Goal: Task Accomplishment & Management: Use online tool/utility

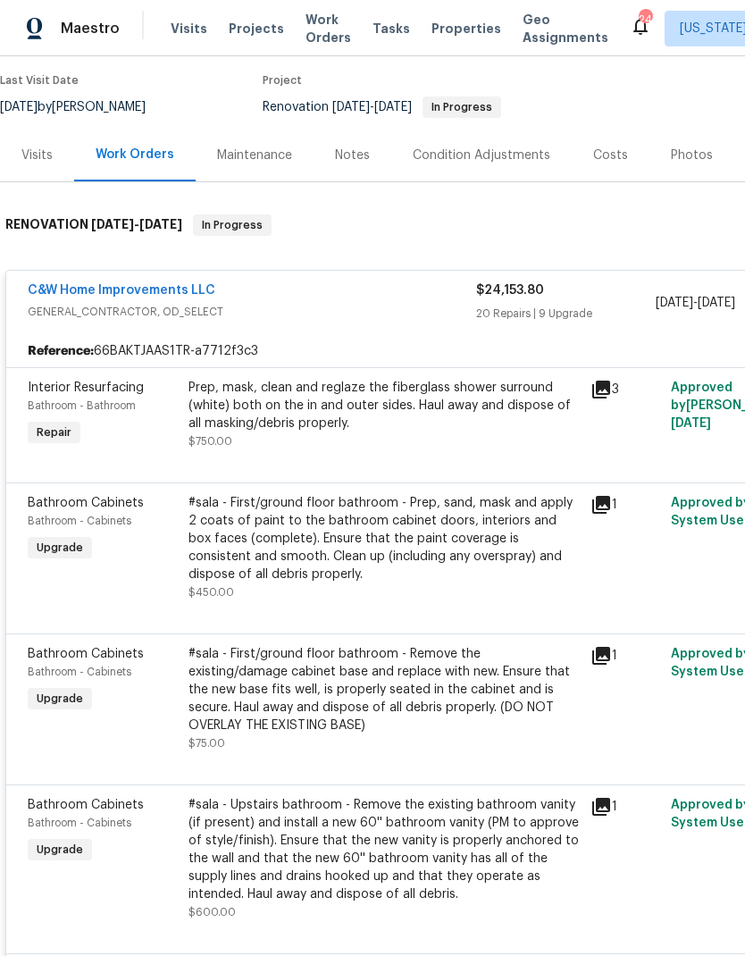
scroll to position [143, 0]
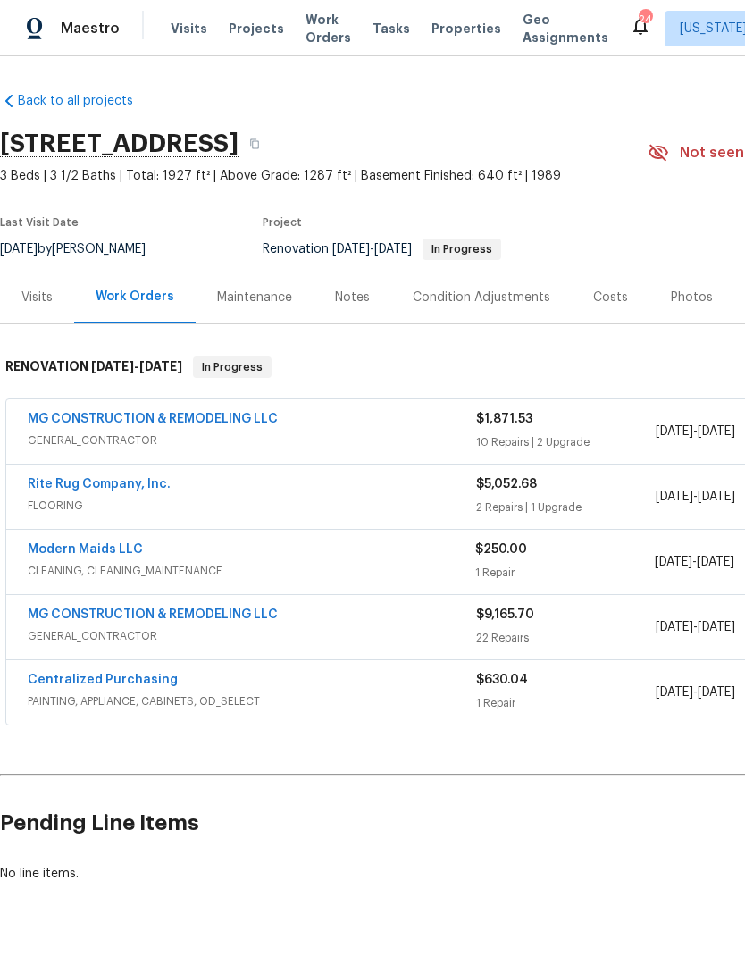
click at [467, 510] on span "FLOORING" at bounding box center [252, 506] width 449 height 18
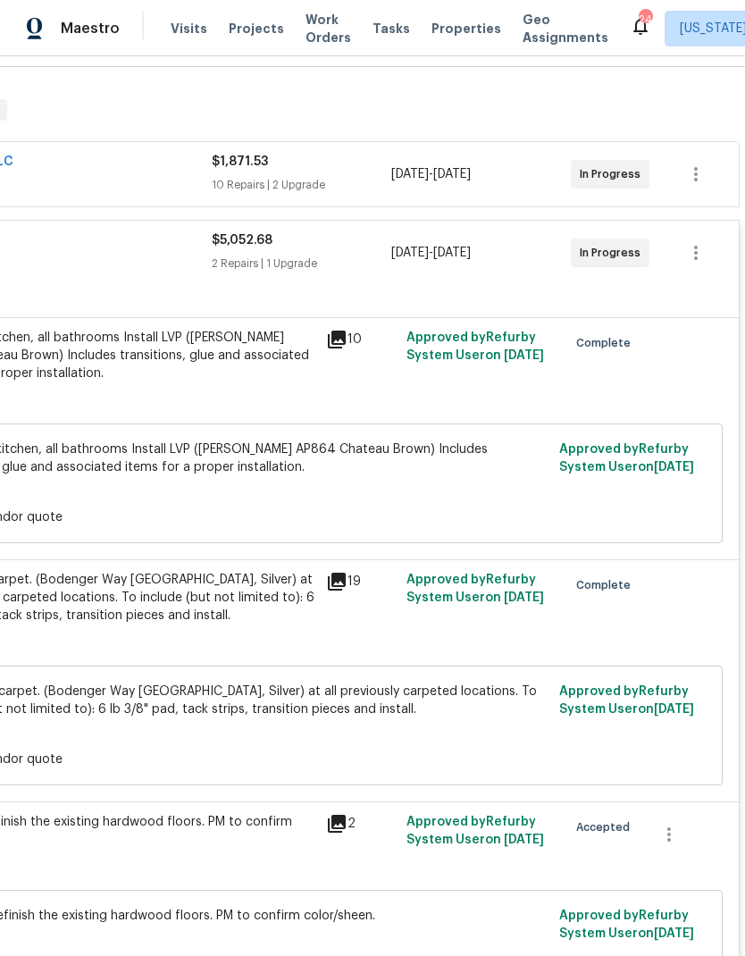
scroll to position [257, 265]
click at [240, 615] on div "Install new carpet. (Bodenger Way 945 Winter Ash, Silver) at all previously car…" at bounding box center [120, 598] width 392 height 54
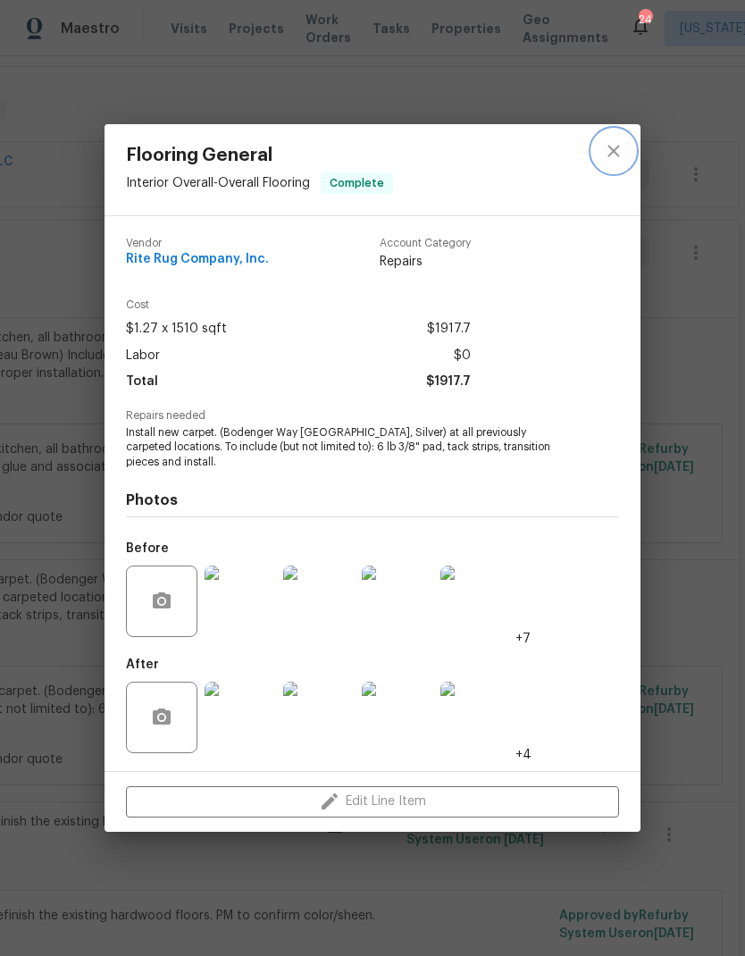
click at [616, 151] on icon "close" at bounding box center [614, 152] width 12 height 12
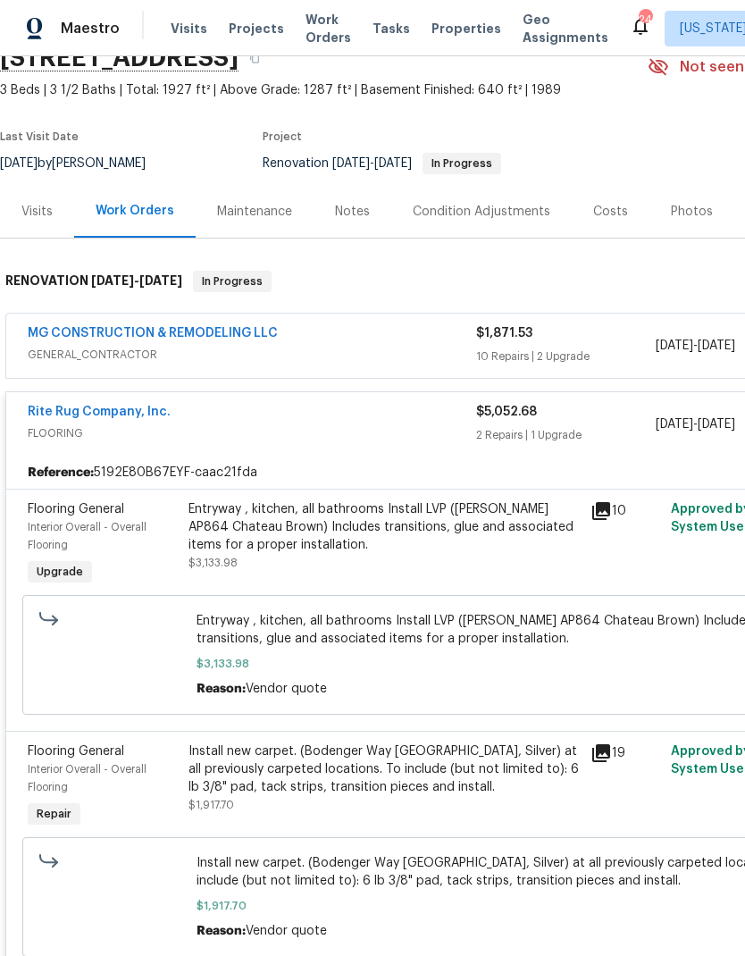
scroll to position [86, 0]
click at [450, 343] on div "MG CONSTRUCTION & REMODELING LLC" at bounding box center [252, 334] width 449 height 21
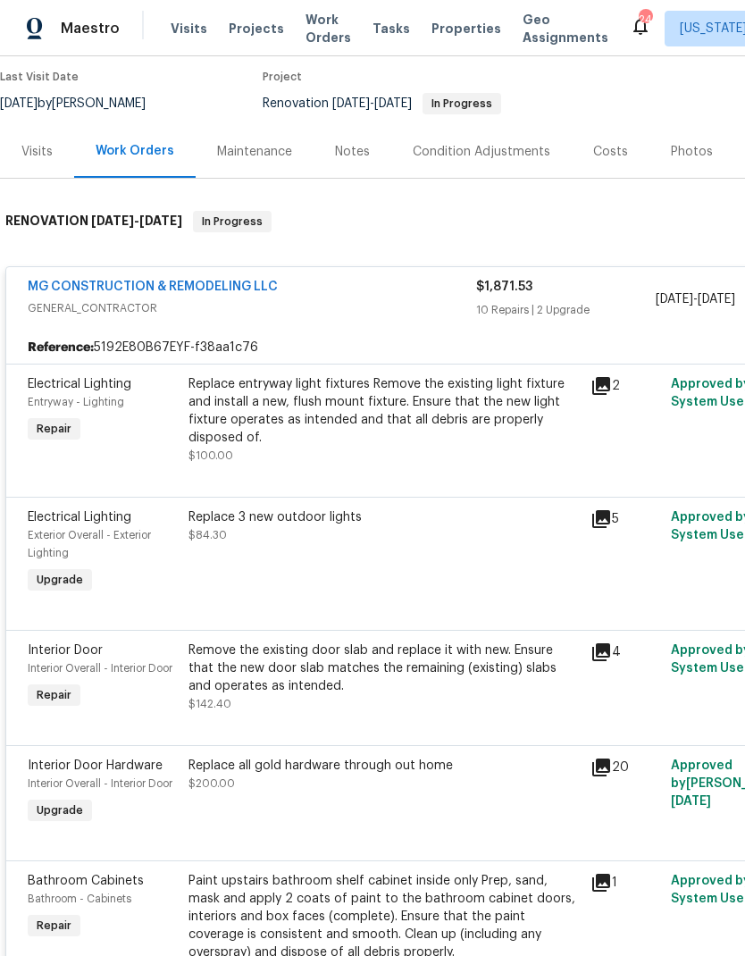
scroll to position [145, 0]
click at [604, 397] on icon at bounding box center [601, 386] width 21 height 21
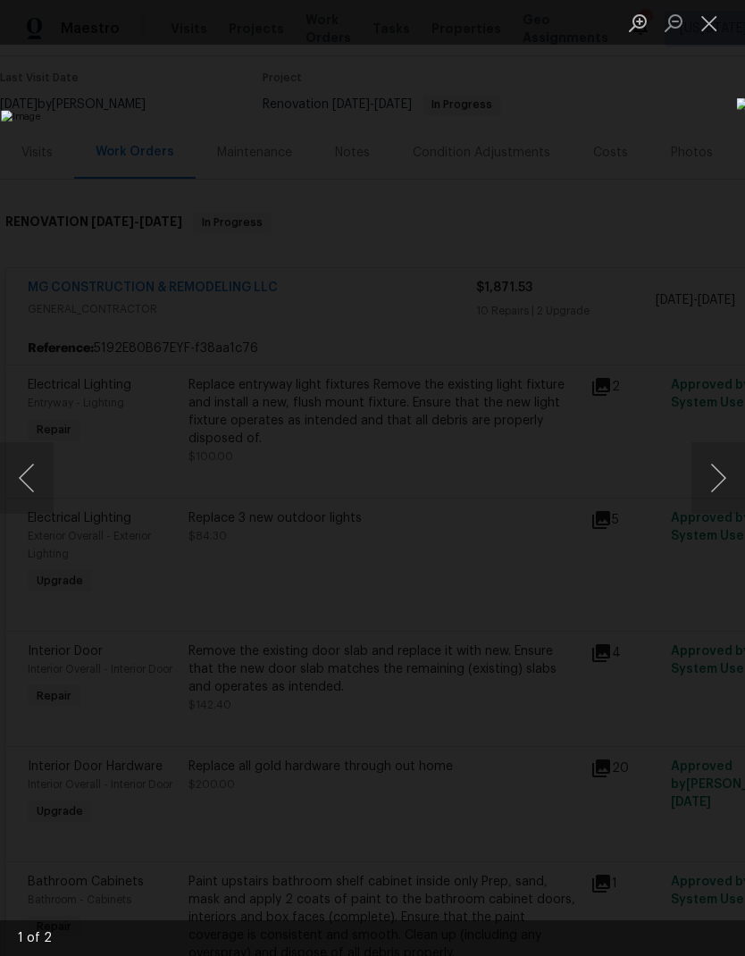
click at [717, 470] on button "Next image" at bounding box center [719, 478] width 54 height 72
click at [19, 512] on button "Previous image" at bounding box center [27, 478] width 54 height 72
click at [711, 30] on button "Close lightbox" at bounding box center [710, 22] width 36 height 31
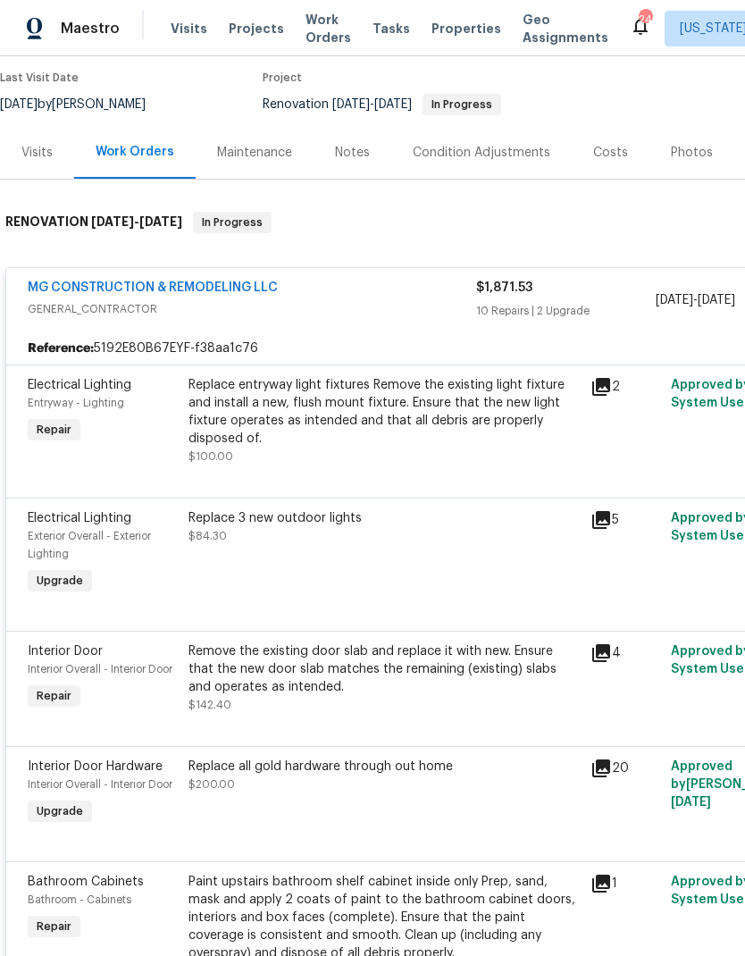
click at [419, 451] on div "Replace entryway light fixtures Remove the existing light fixture and install a…" at bounding box center [385, 420] width 392 height 89
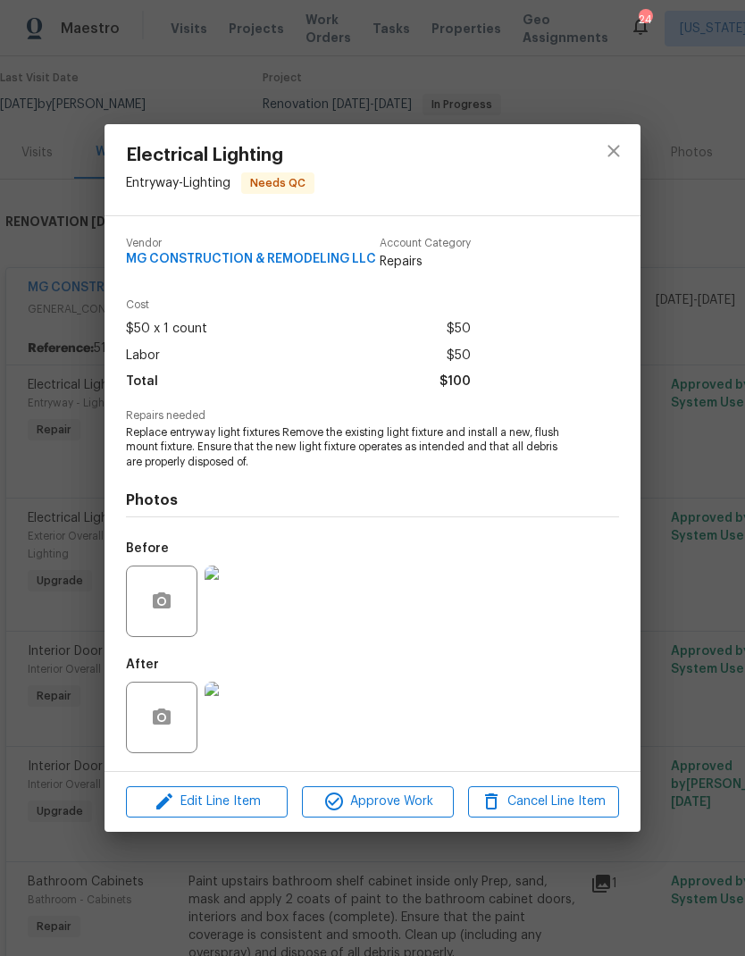
click at [248, 723] on img at bounding box center [241, 718] width 72 height 72
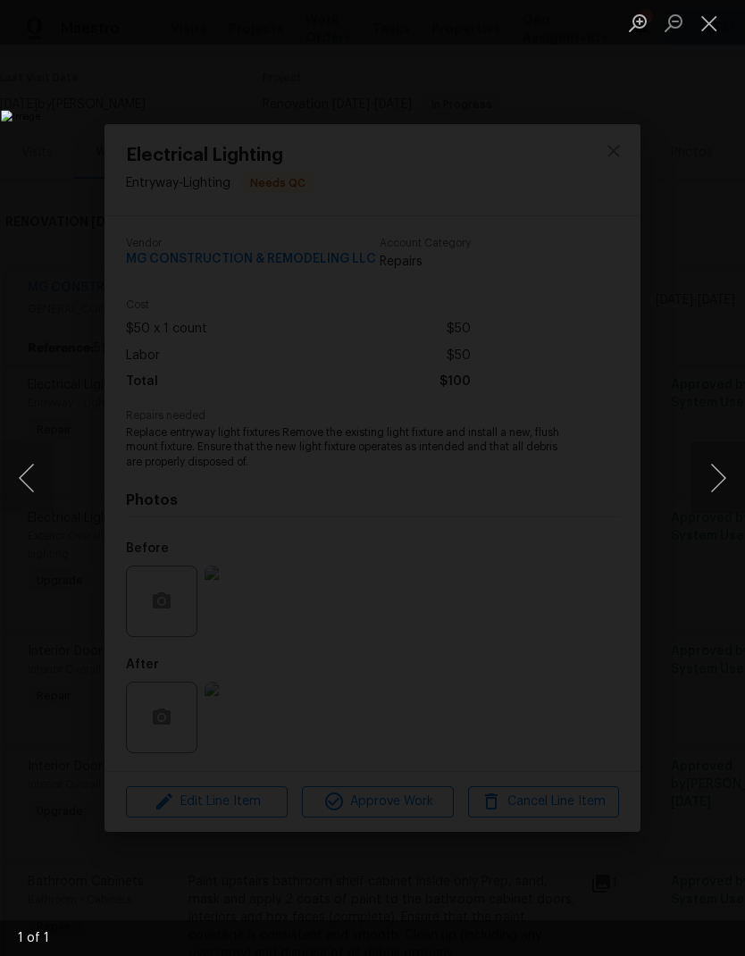
click at [713, 34] on button "Close lightbox" at bounding box center [710, 22] width 36 height 31
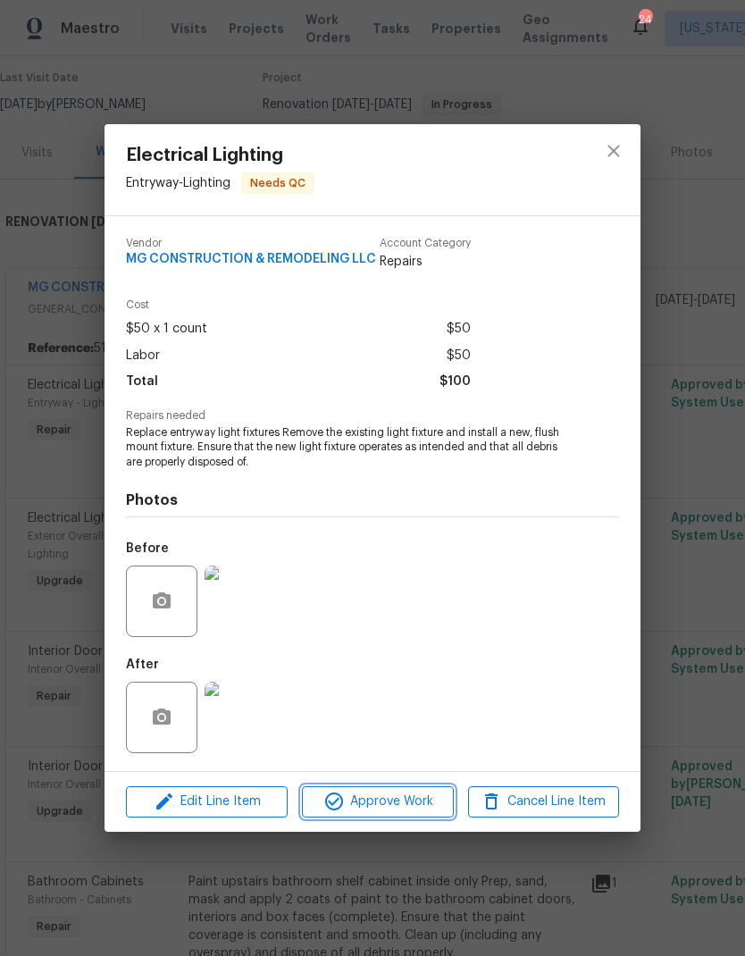
click at [389, 797] on span "Approve Work" at bounding box center [377, 802] width 140 height 22
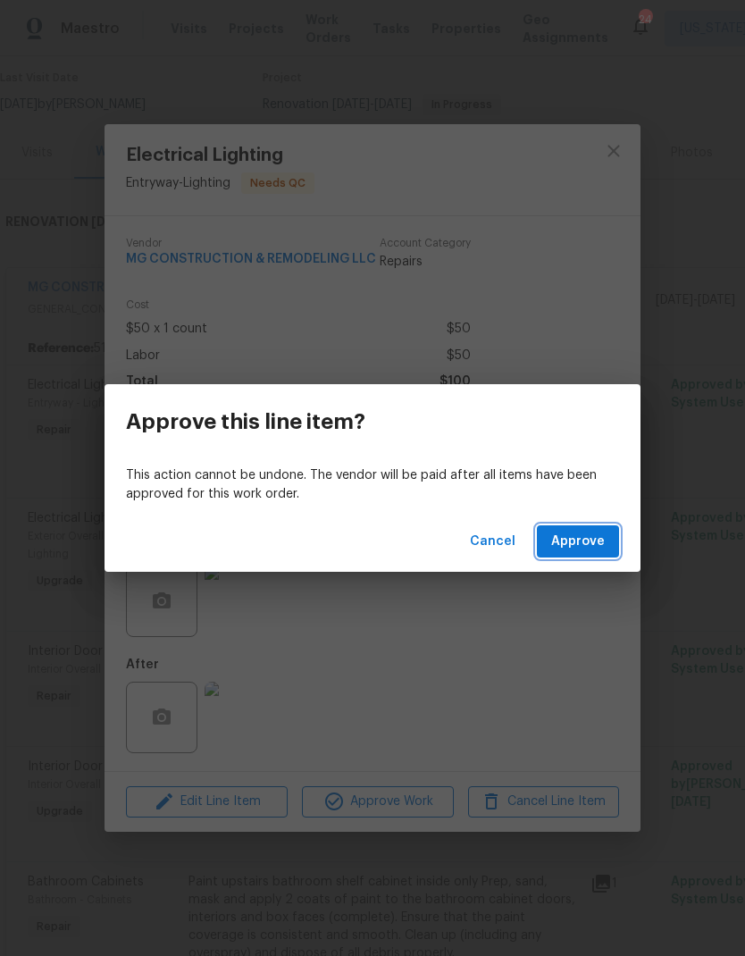
click at [580, 530] on button "Approve" at bounding box center [578, 542] width 82 height 33
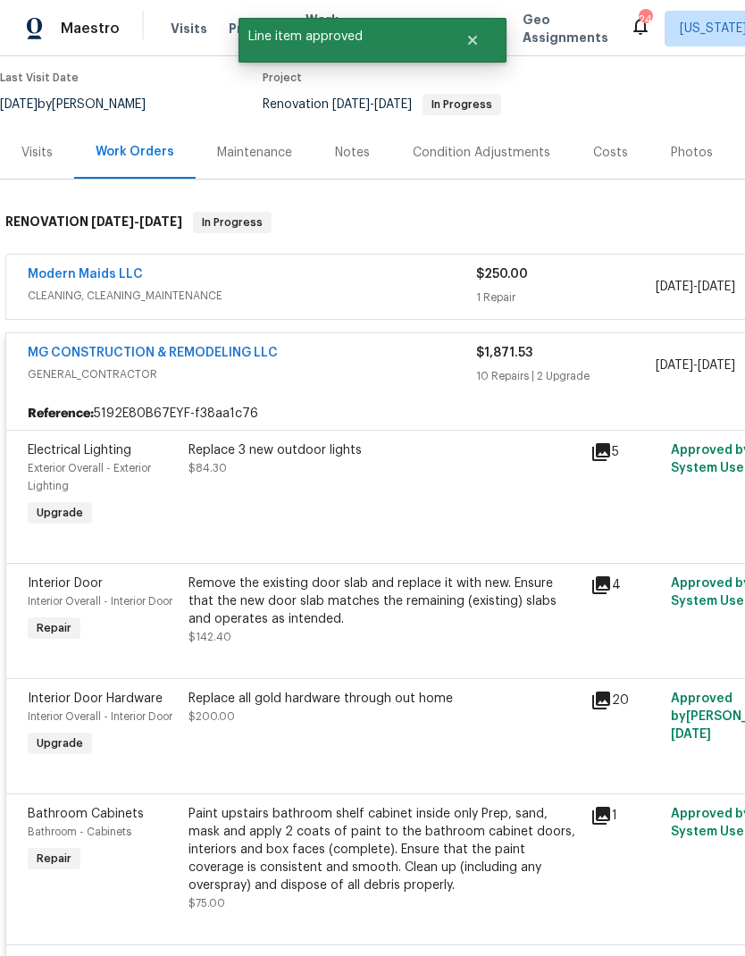
click at [585, 462] on div "Replace 3 new outdoor lights $84.30" at bounding box center [384, 486] width 402 height 100
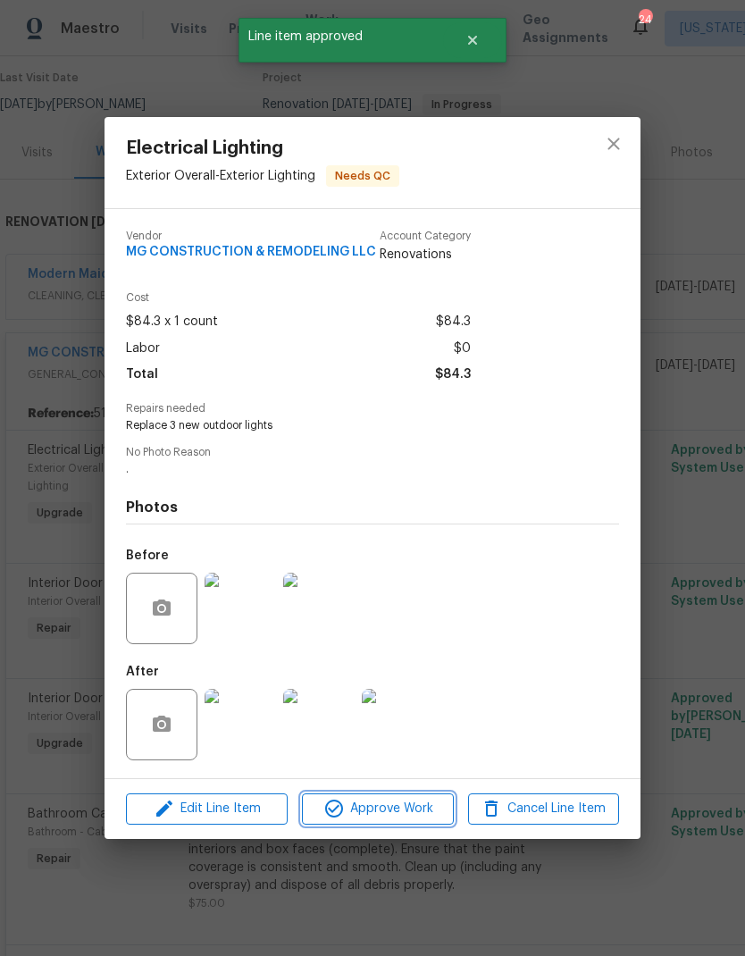
click at [402, 809] on span "Approve Work" at bounding box center [377, 809] width 140 height 22
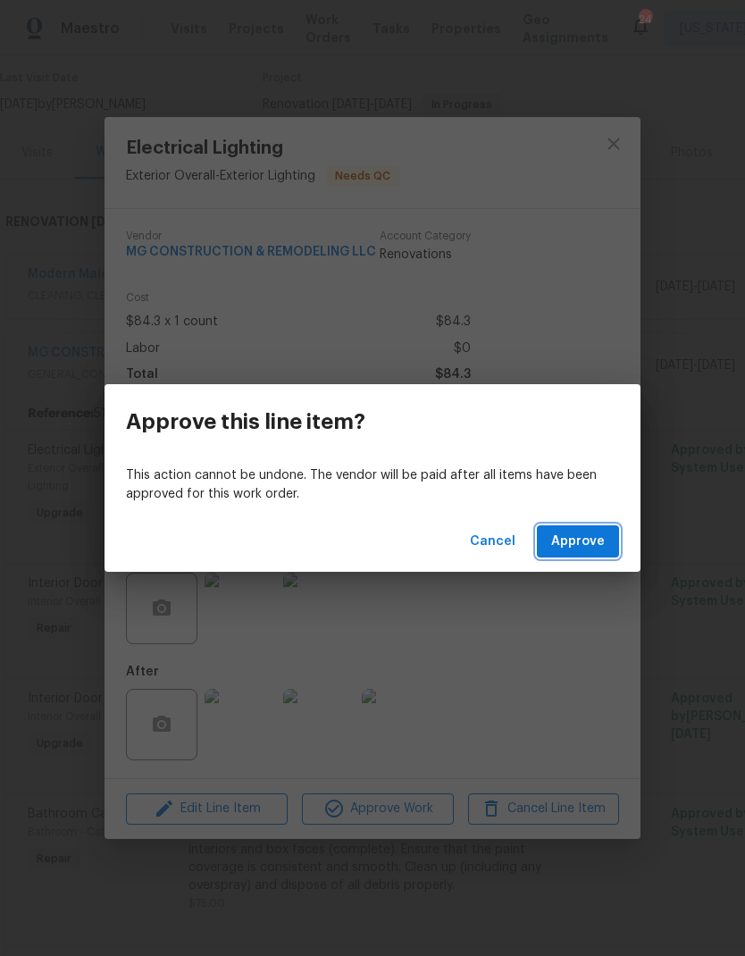
click at [585, 541] on span "Approve" at bounding box center [579, 542] width 54 height 22
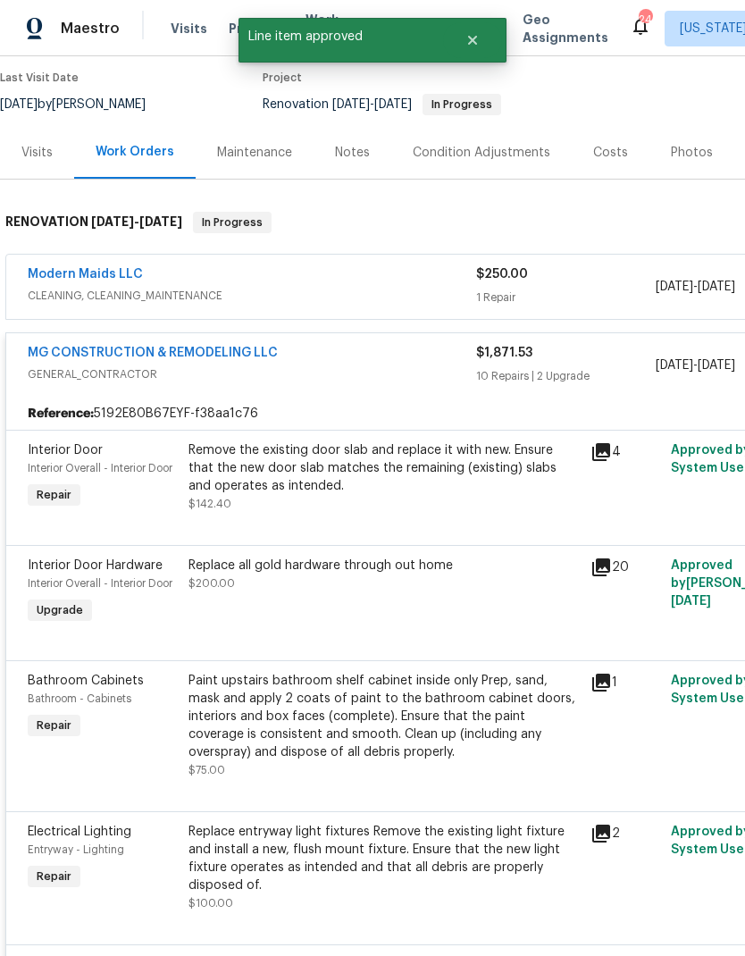
click at [606, 451] on icon at bounding box center [602, 452] width 18 height 18
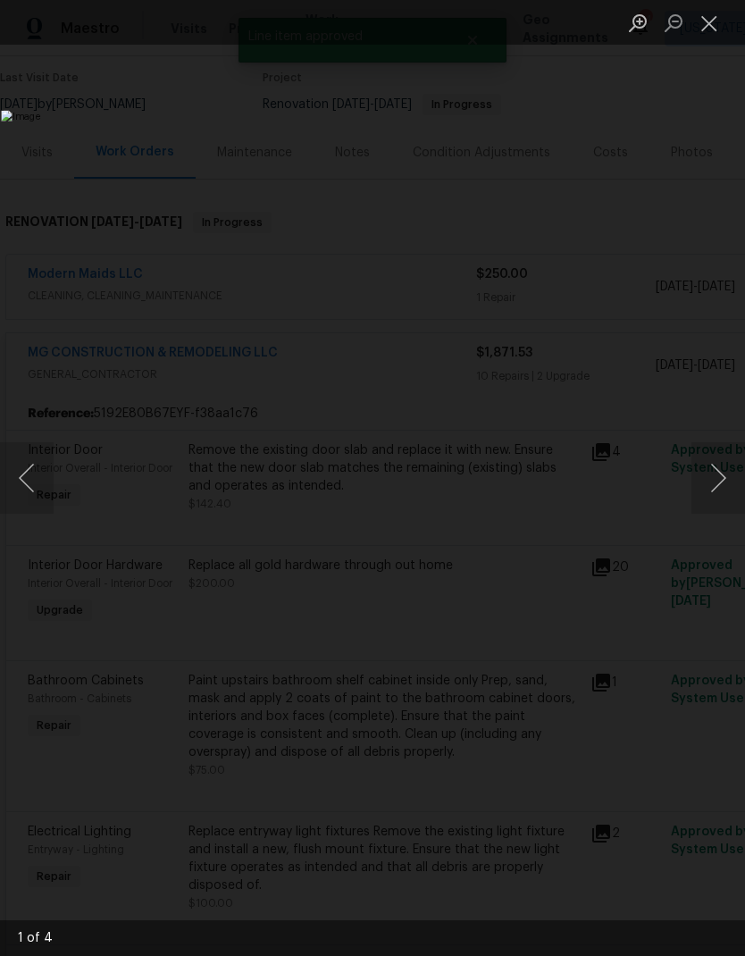
click at [715, 472] on button "Next image" at bounding box center [719, 478] width 54 height 72
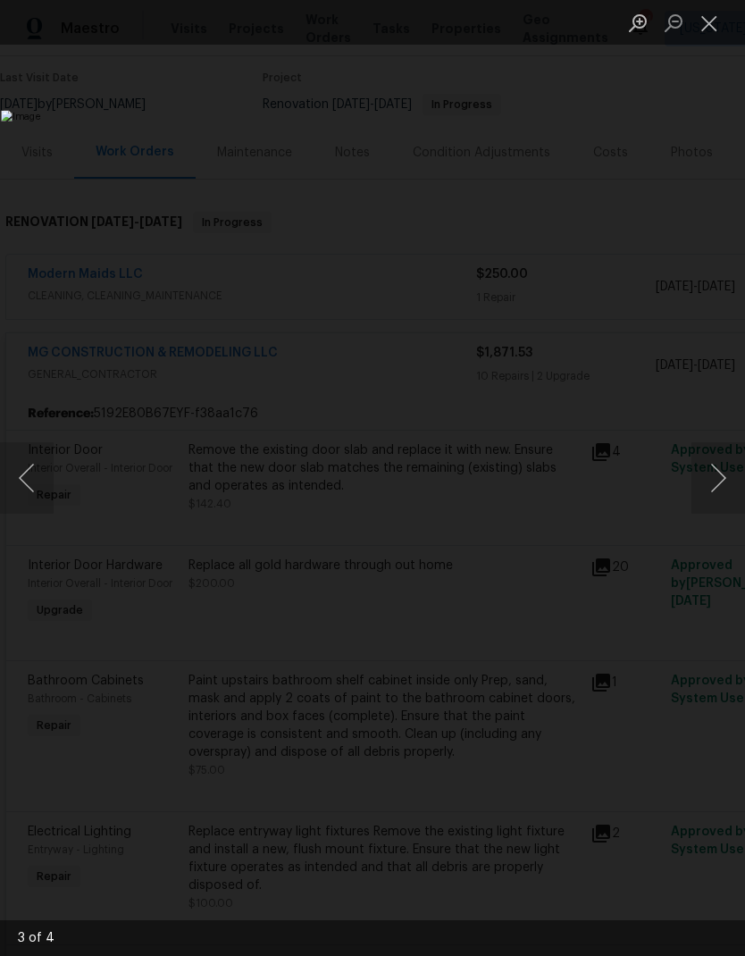
click at [720, 27] on button "Close lightbox" at bounding box center [710, 22] width 36 height 31
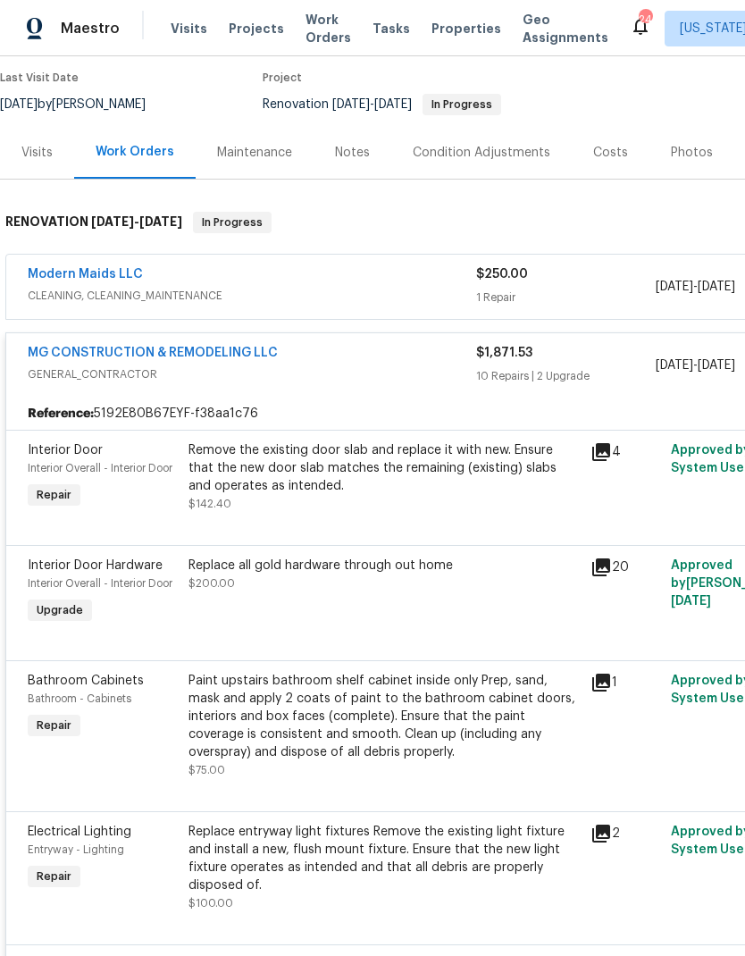
click at [363, 498] on div "Remove the existing door slab and replace it with new. Ensure that the new door…" at bounding box center [385, 478] width 392 height 72
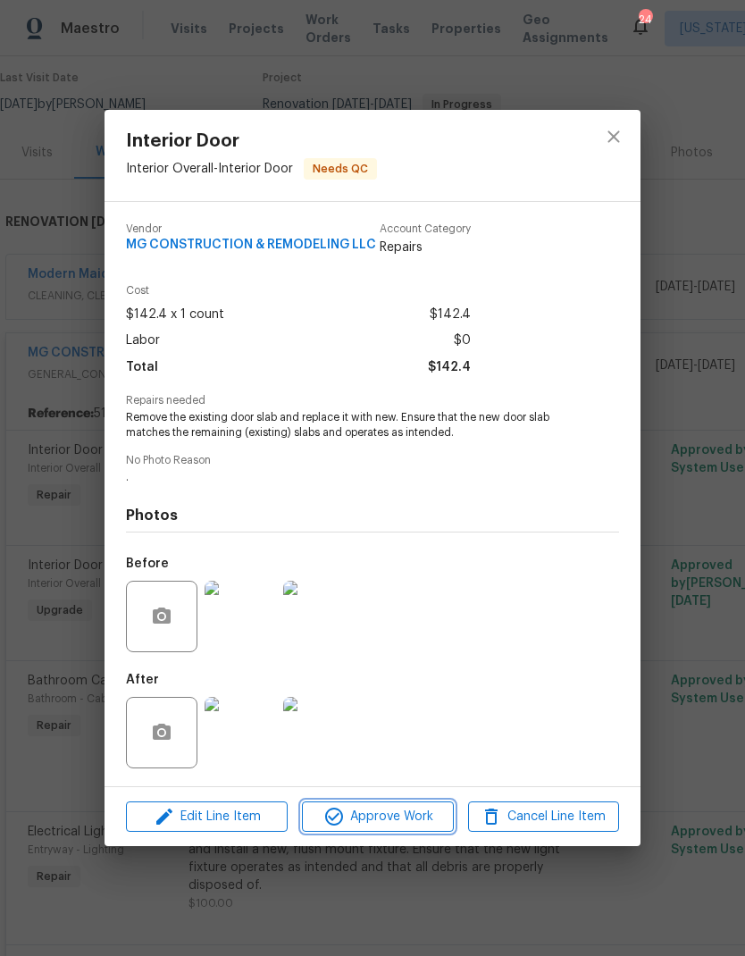
click at [397, 819] on span "Approve Work" at bounding box center [377, 817] width 140 height 22
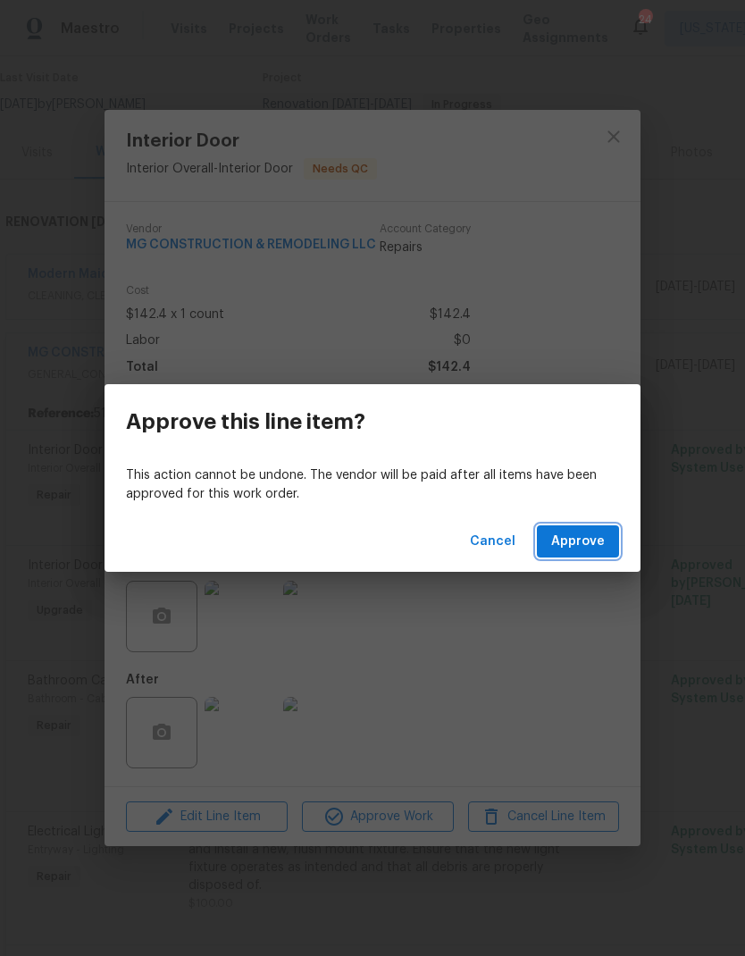
click at [582, 546] on span "Approve" at bounding box center [579, 542] width 54 height 22
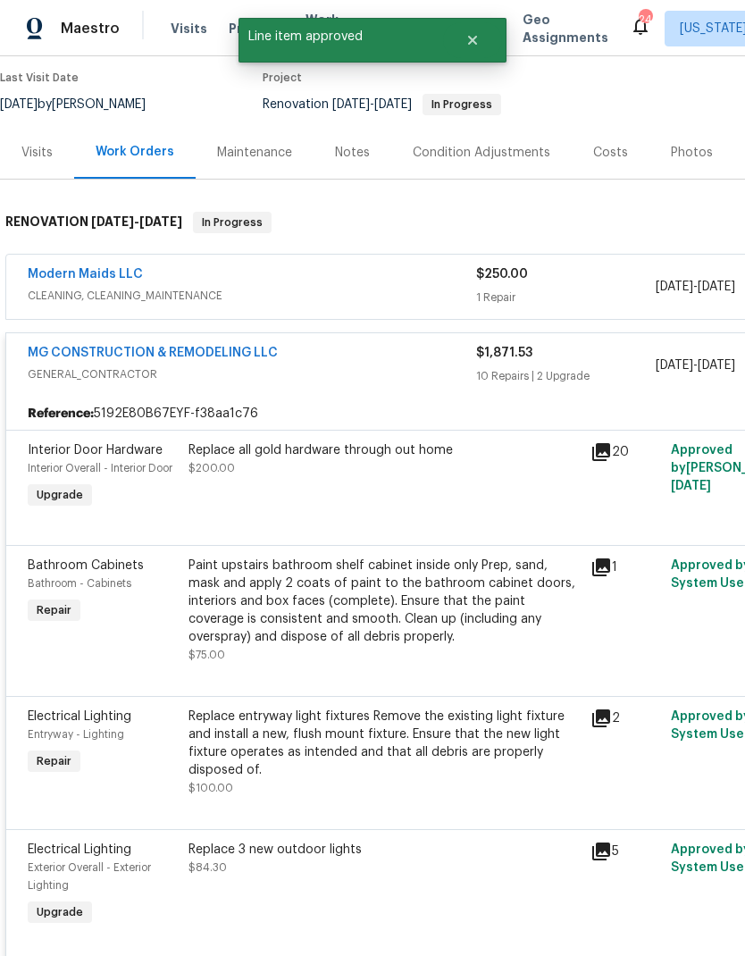
click at [625, 451] on div "20" at bounding box center [626, 452] width 70 height 21
click at [610, 452] on icon at bounding box center [602, 452] width 18 height 18
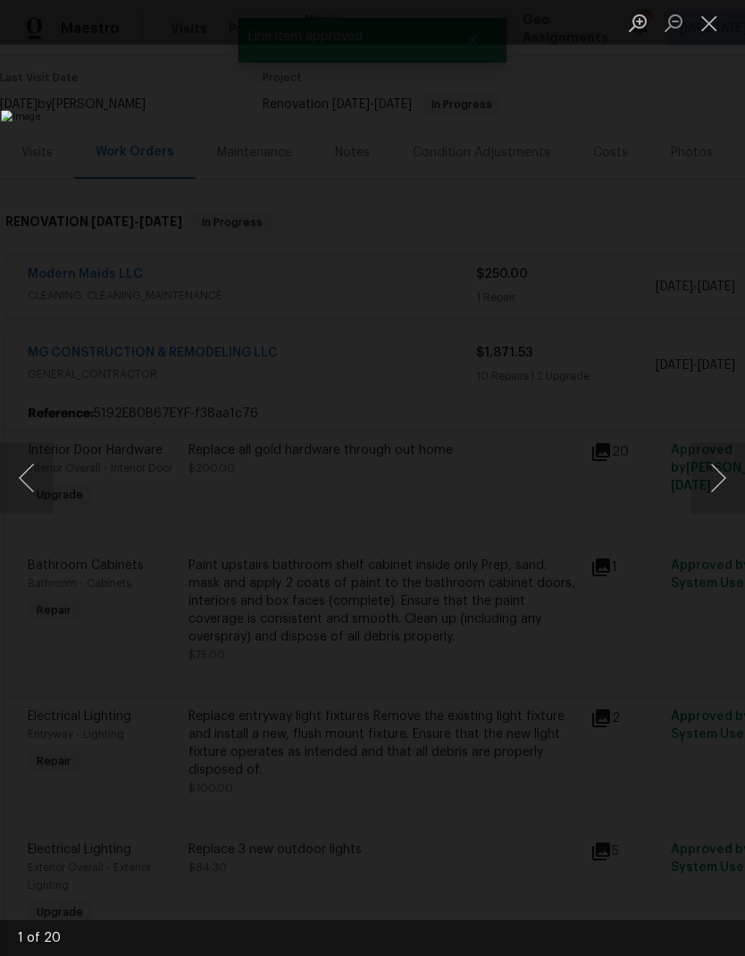
click at [720, 494] on button "Next image" at bounding box center [719, 478] width 54 height 72
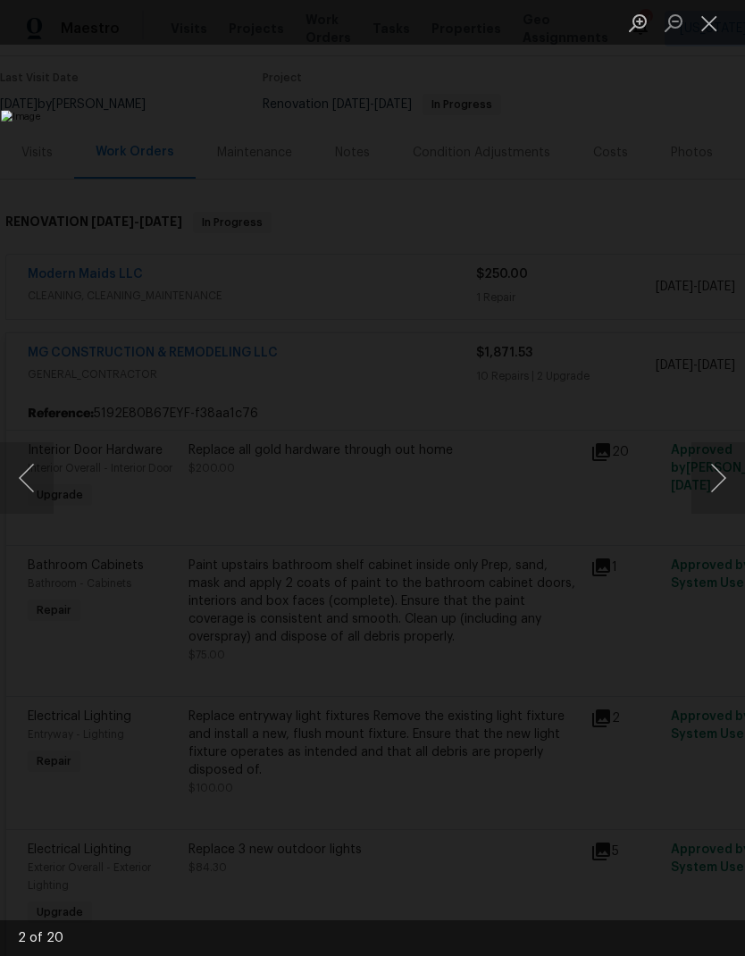
click at [711, 482] on button "Next image" at bounding box center [719, 478] width 54 height 72
click at [712, 27] on button "Close lightbox" at bounding box center [710, 22] width 36 height 31
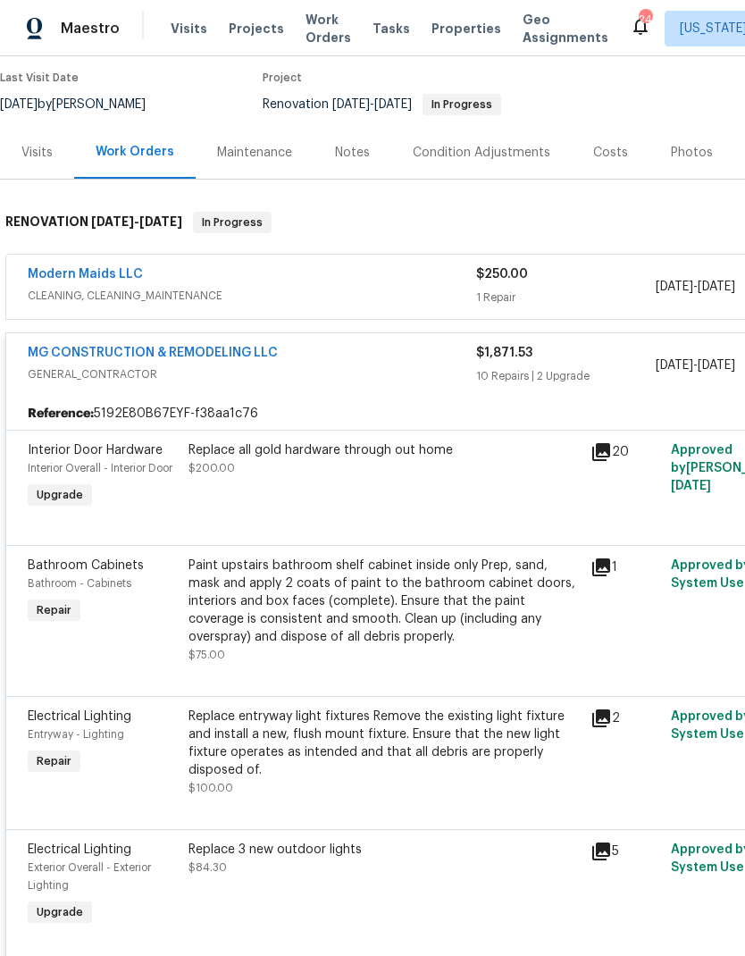
click at [340, 488] on div "Replace all gold hardware through out home $200.00" at bounding box center [384, 477] width 402 height 82
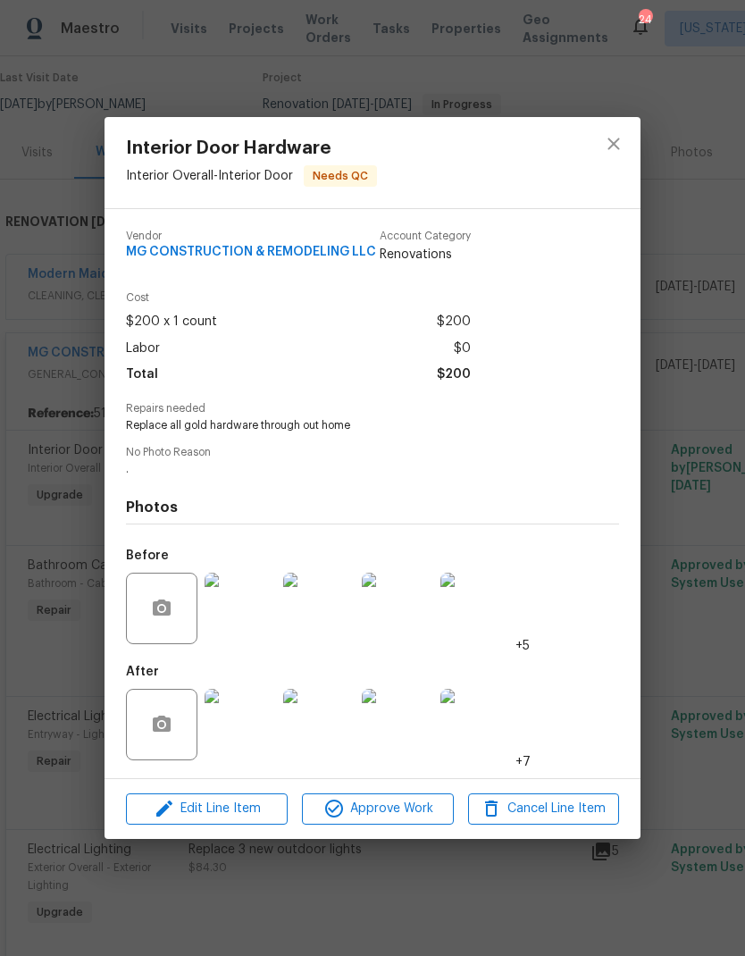
click at [253, 731] on img at bounding box center [241, 725] width 72 height 72
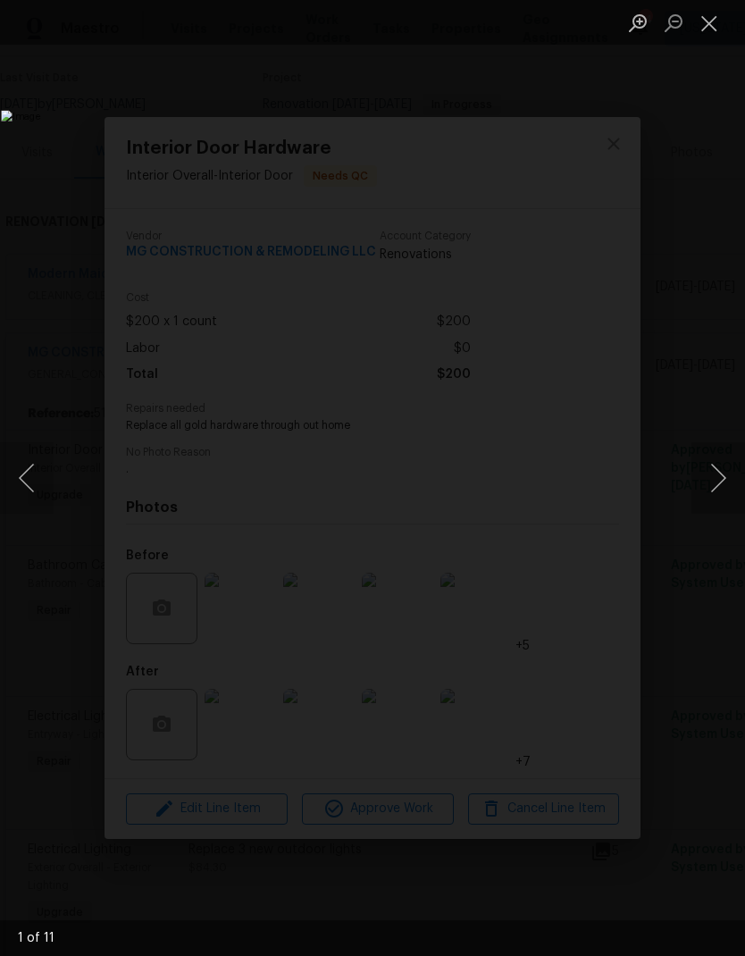
click at [698, 487] on button "Next image" at bounding box center [719, 478] width 54 height 72
click at [715, 485] on button "Next image" at bounding box center [719, 478] width 54 height 72
click at [713, 35] on button "Close lightbox" at bounding box center [710, 22] width 36 height 31
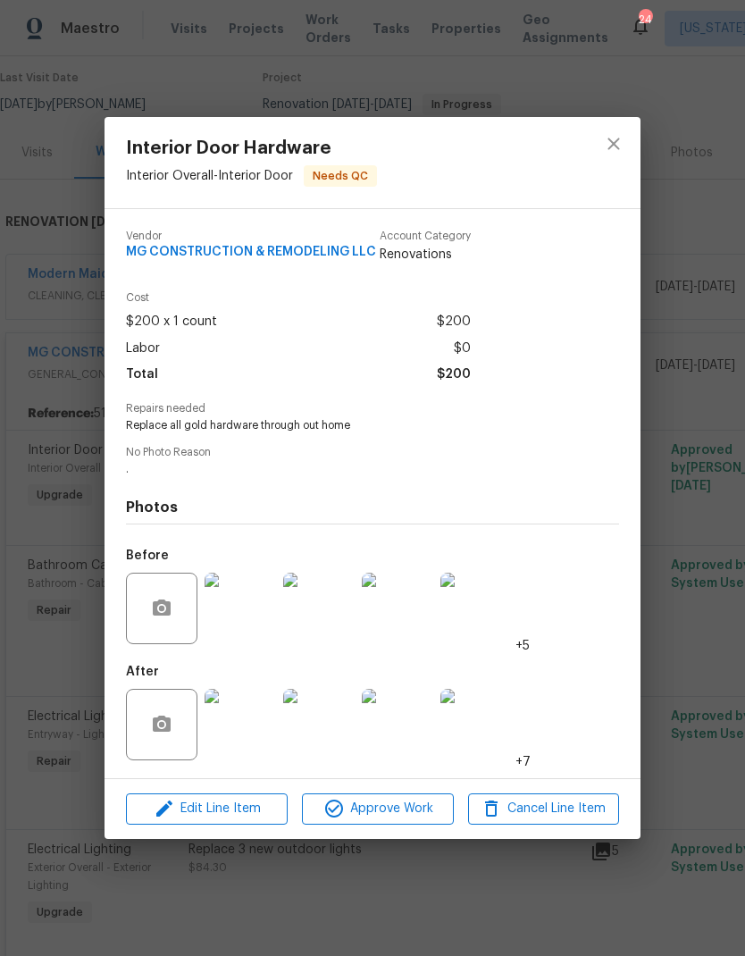
click at [400, 746] on img at bounding box center [398, 725] width 72 height 72
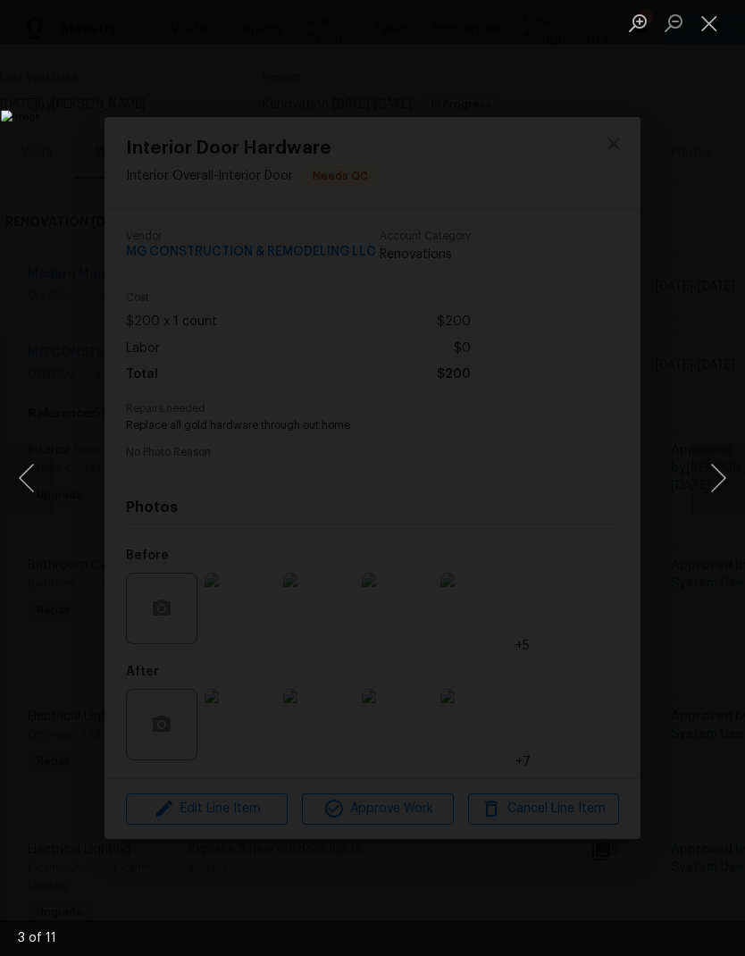
click at [718, 479] on button "Next image" at bounding box center [719, 478] width 54 height 72
click at [702, 482] on button "Next image" at bounding box center [719, 478] width 54 height 72
click at [701, 482] on button "Next image" at bounding box center [719, 478] width 54 height 72
click at [713, 476] on button "Next image" at bounding box center [719, 478] width 54 height 72
click at [718, 471] on button "Next image" at bounding box center [719, 478] width 54 height 72
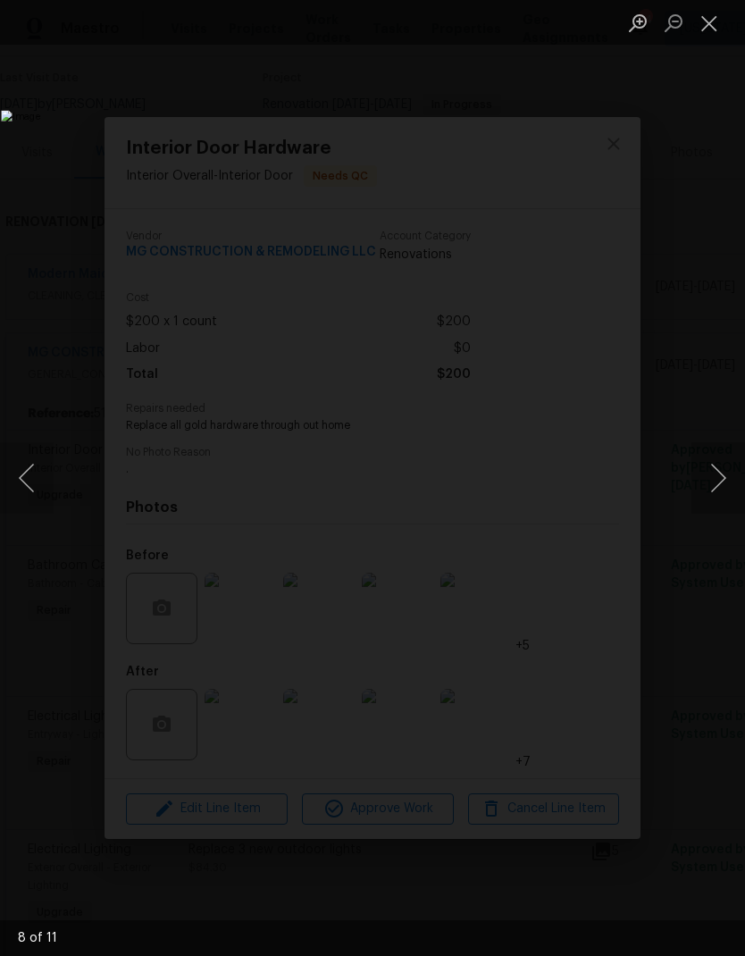
click at [710, 476] on button "Next image" at bounding box center [719, 478] width 54 height 72
click at [717, 482] on button "Next image" at bounding box center [719, 478] width 54 height 72
click at [716, 479] on button "Next image" at bounding box center [719, 478] width 54 height 72
click at [715, 484] on button "Next image" at bounding box center [719, 478] width 54 height 72
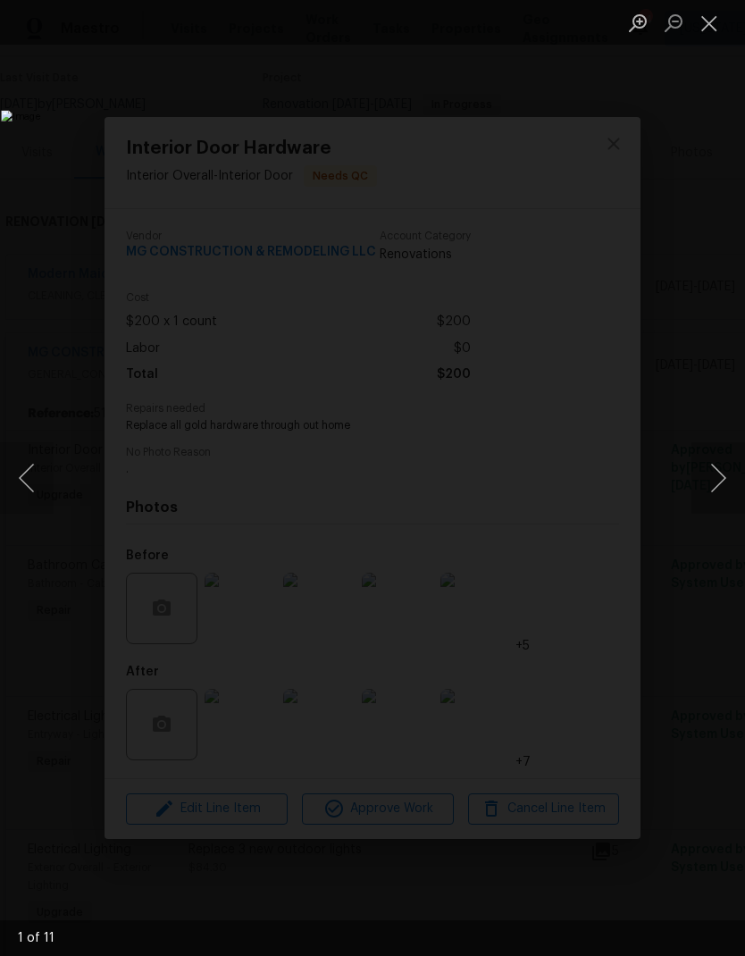
click at [715, 484] on button "Next image" at bounding box center [719, 478] width 54 height 72
click at [713, 477] on button "Next image" at bounding box center [719, 478] width 54 height 72
click at [712, 476] on button "Next image" at bounding box center [719, 478] width 54 height 72
click at [713, 482] on button "Next image" at bounding box center [719, 478] width 54 height 72
click at [713, 481] on button "Next image" at bounding box center [719, 478] width 54 height 72
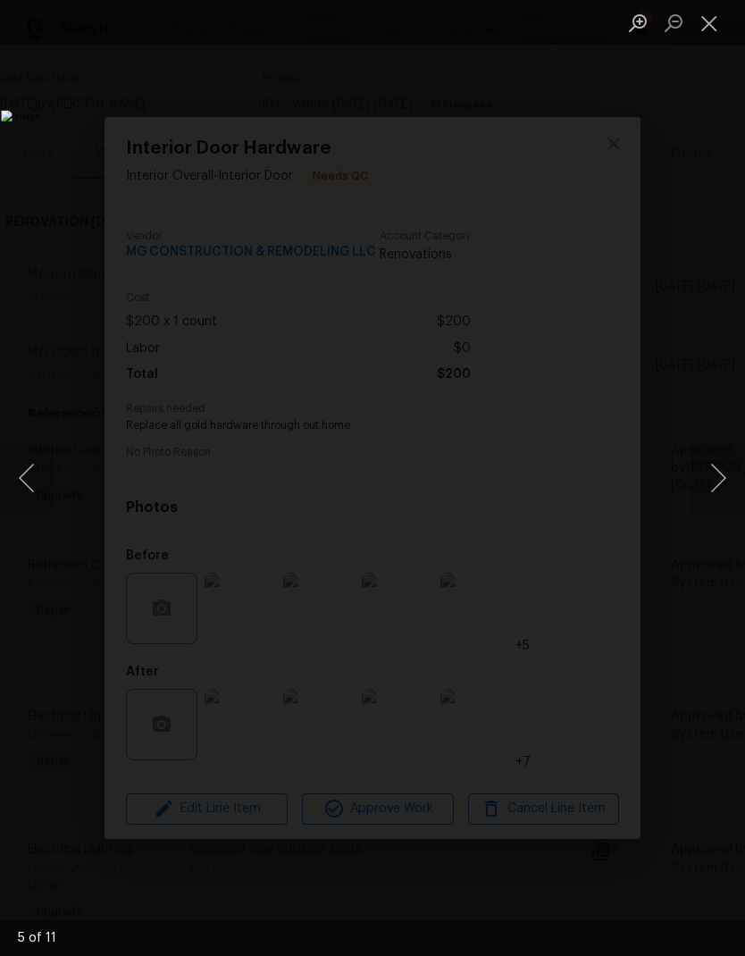
click at [714, 486] on button "Next image" at bounding box center [719, 478] width 54 height 72
click at [718, 491] on button "Next image" at bounding box center [719, 478] width 54 height 72
click at [711, 473] on button "Next image" at bounding box center [719, 478] width 54 height 72
click at [714, 491] on button "Next image" at bounding box center [719, 478] width 54 height 72
click at [724, 23] on button "Close lightbox" at bounding box center [710, 22] width 36 height 31
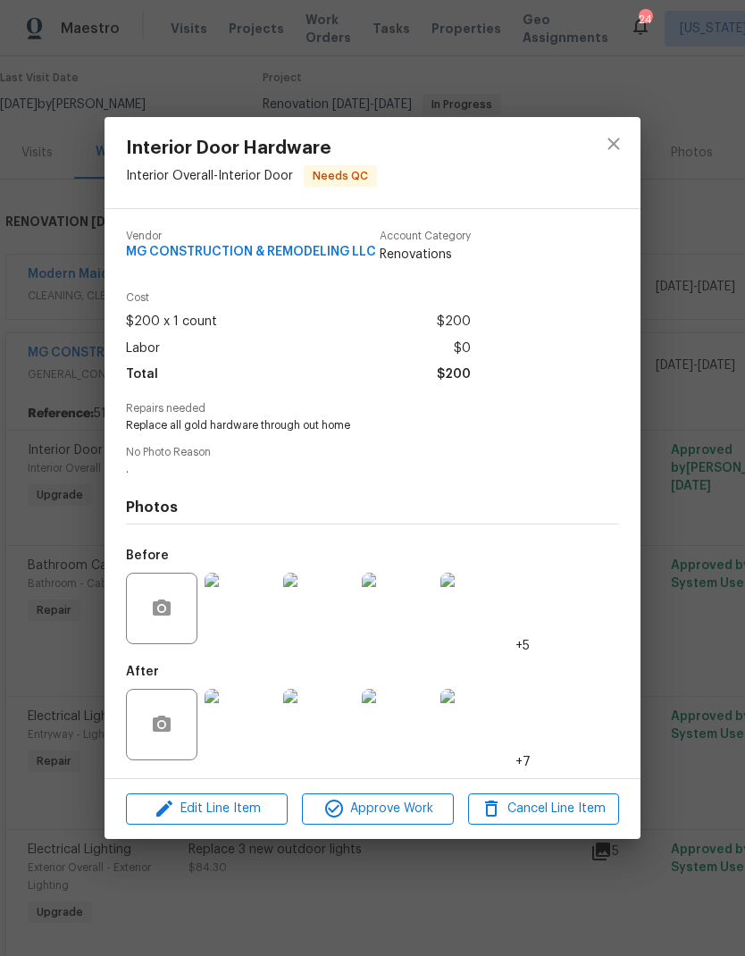
click at [477, 734] on img at bounding box center [477, 725] width 72 height 72
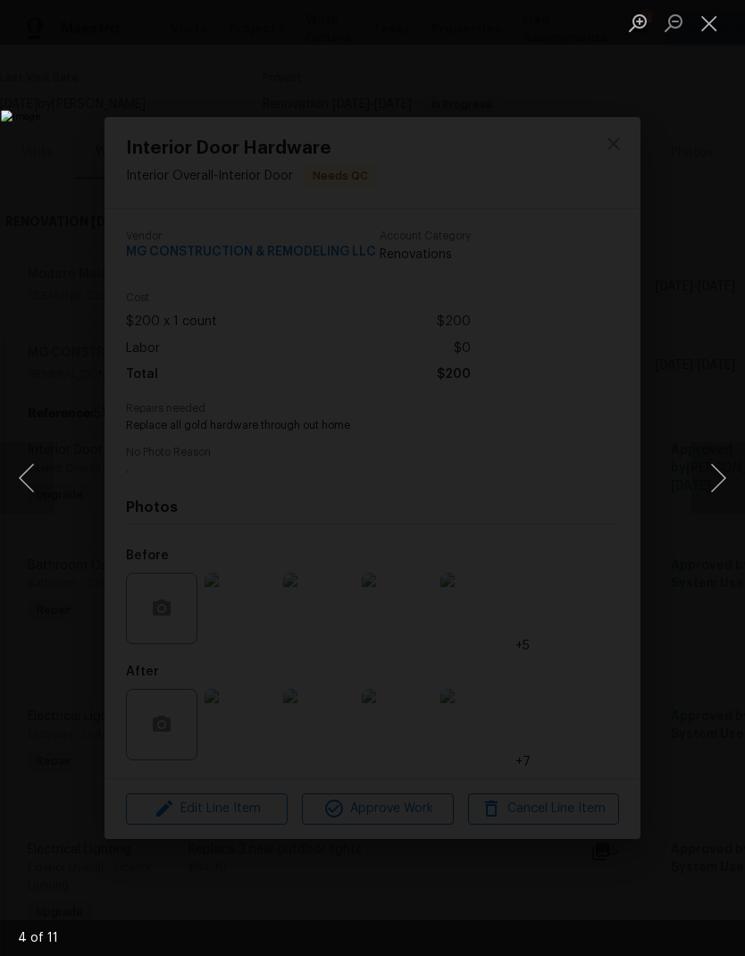
click at [720, 28] on button "Close lightbox" at bounding box center [710, 22] width 36 height 31
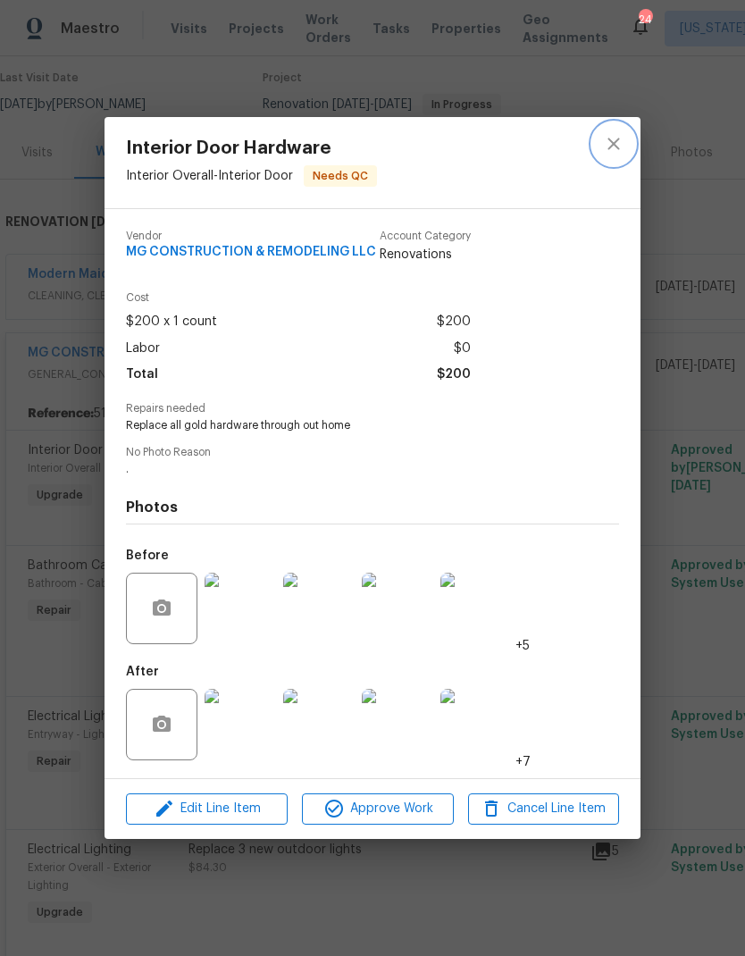
click at [616, 135] on icon "close" at bounding box center [613, 143] width 21 height 21
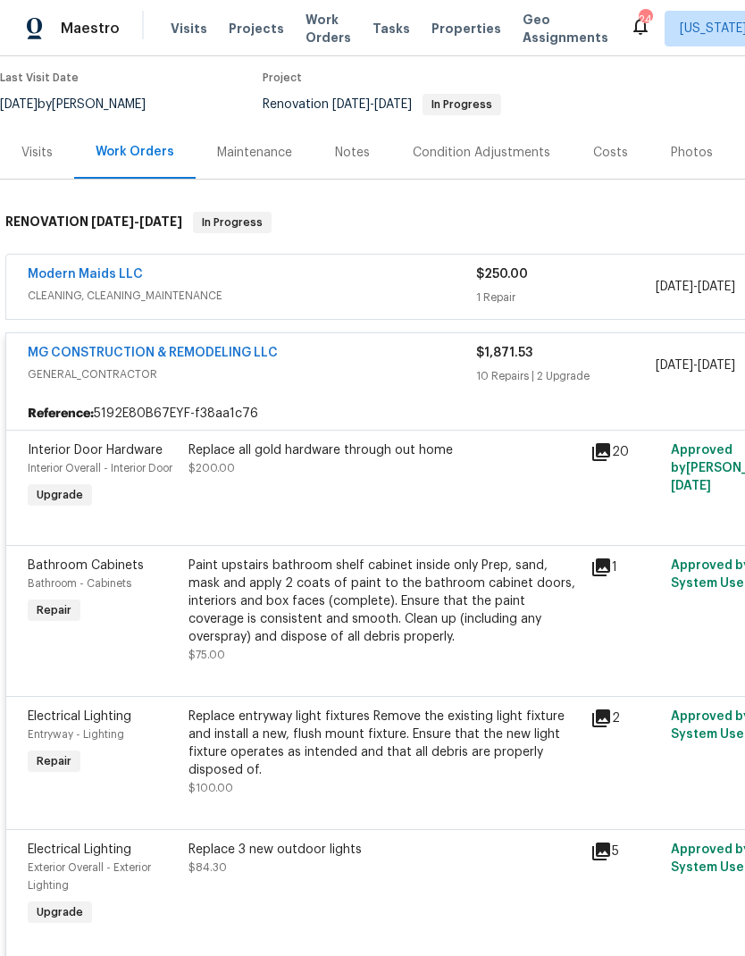
click at [428, 491] on div "Replace all gold hardware through out home $200.00" at bounding box center [384, 477] width 402 height 82
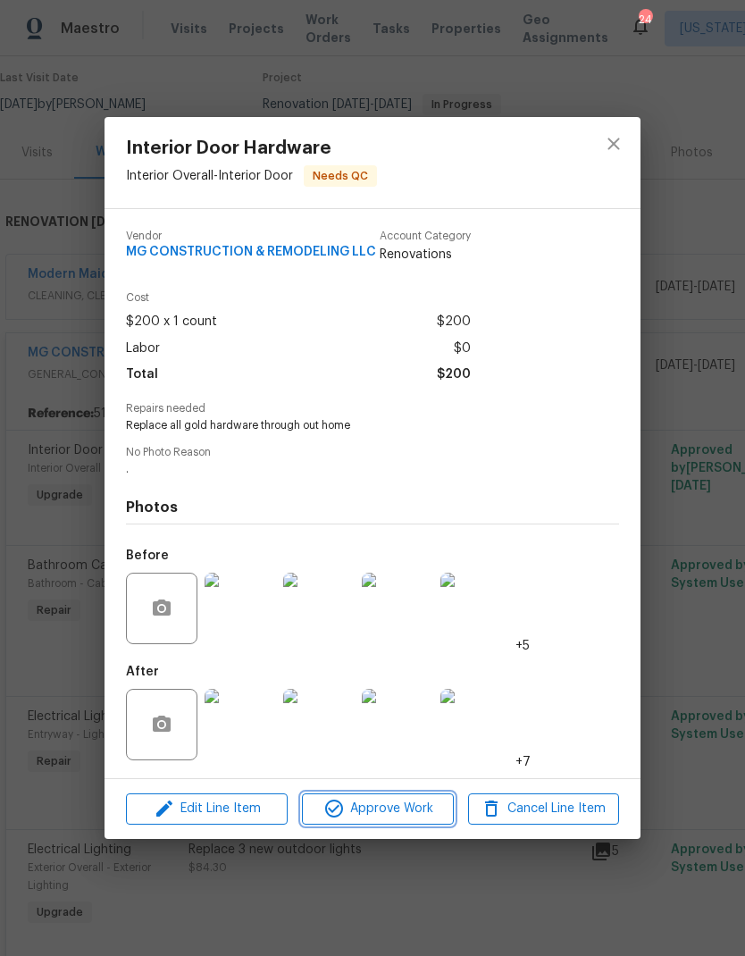
click at [393, 816] on span "Approve Work" at bounding box center [377, 809] width 140 height 22
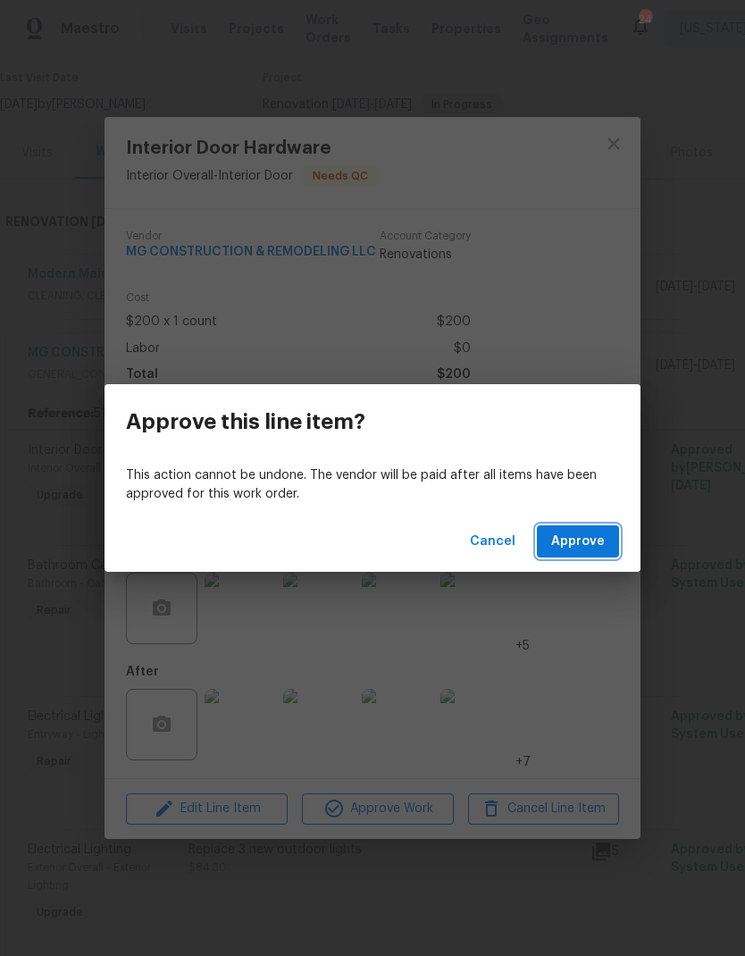
click at [586, 548] on span "Approve" at bounding box center [579, 542] width 54 height 22
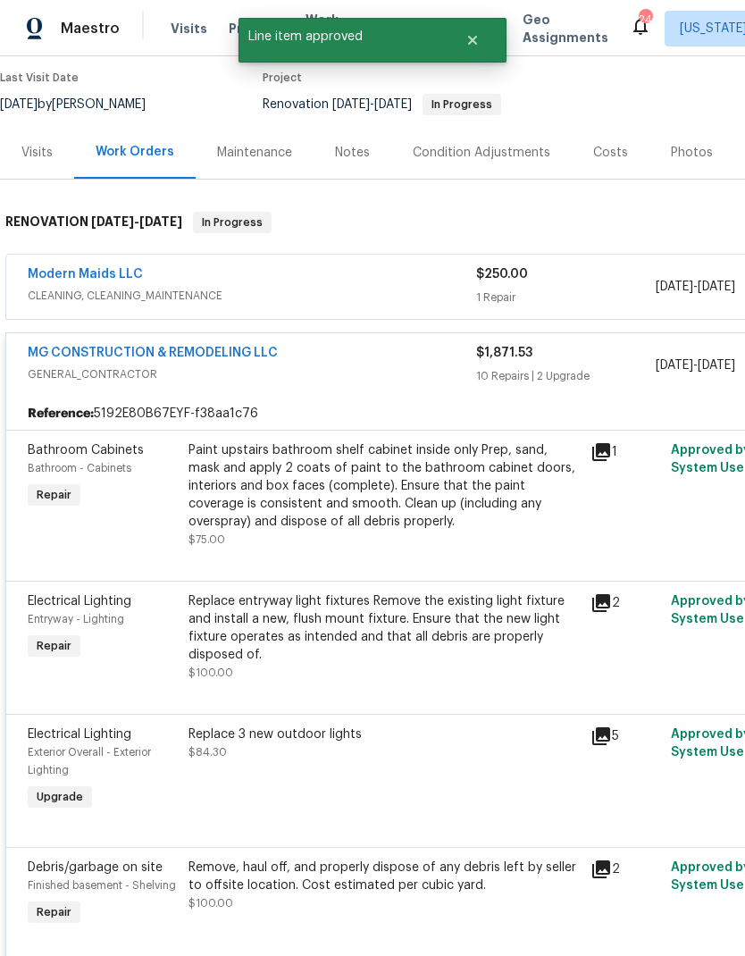
click at [500, 493] on div "Paint upstairs bathroom shelf cabinet inside only Prep, sand, mask and apply 2 …" at bounding box center [385, 486] width 392 height 89
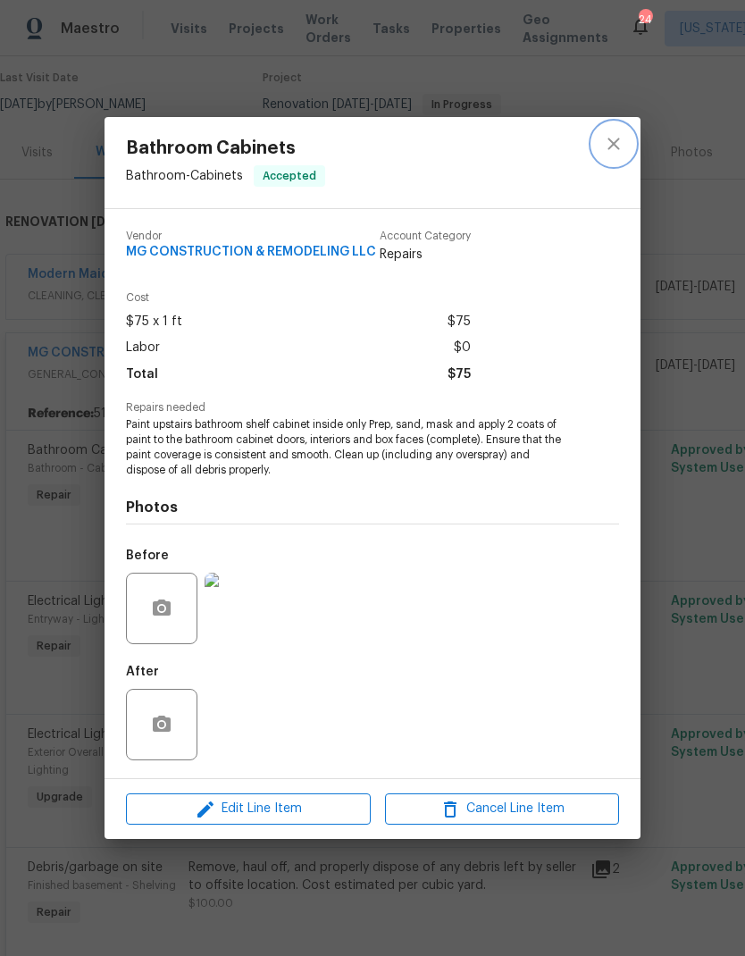
click at [620, 145] on icon "close" at bounding box center [613, 143] width 21 height 21
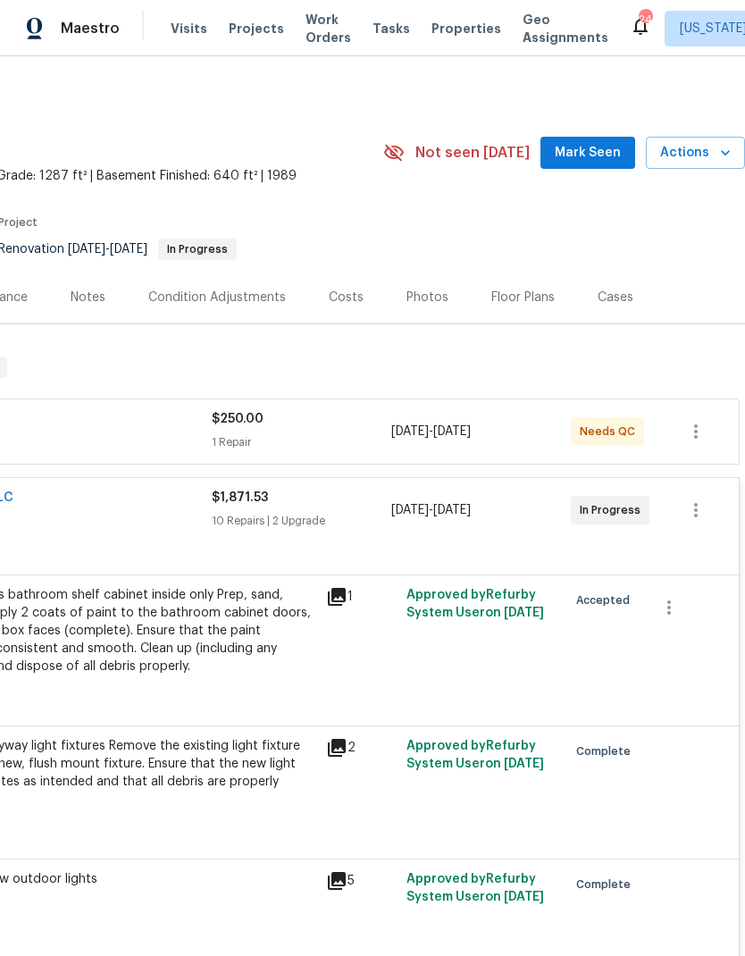
scroll to position [0, 265]
click at [263, 434] on div "1 Repair" at bounding box center [302, 443] width 180 height 18
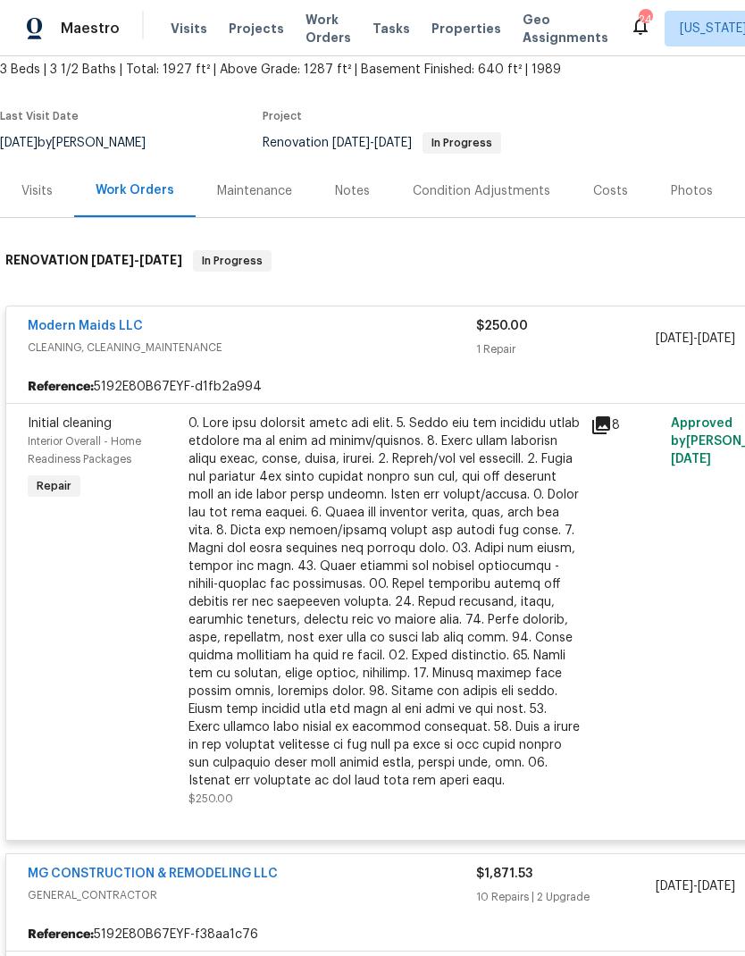
scroll to position [106, 0]
click at [393, 581] on div at bounding box center [385, 602] width 392 height 375
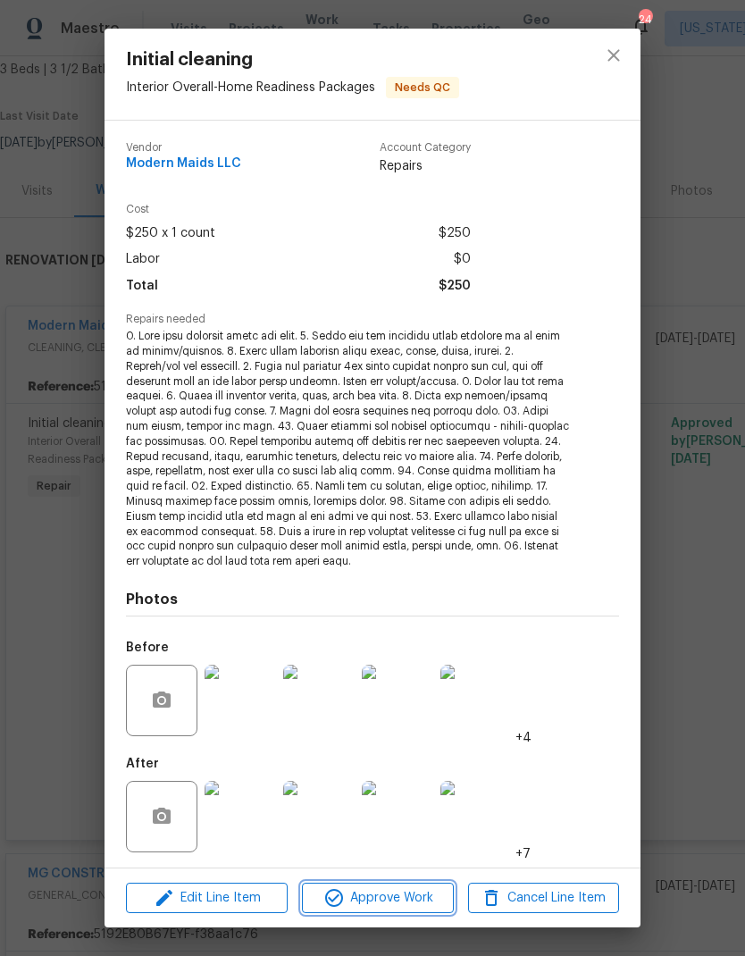
click at [398, 895] on span "Approve Work" at bounding box center [377, 899] width 140 height 22
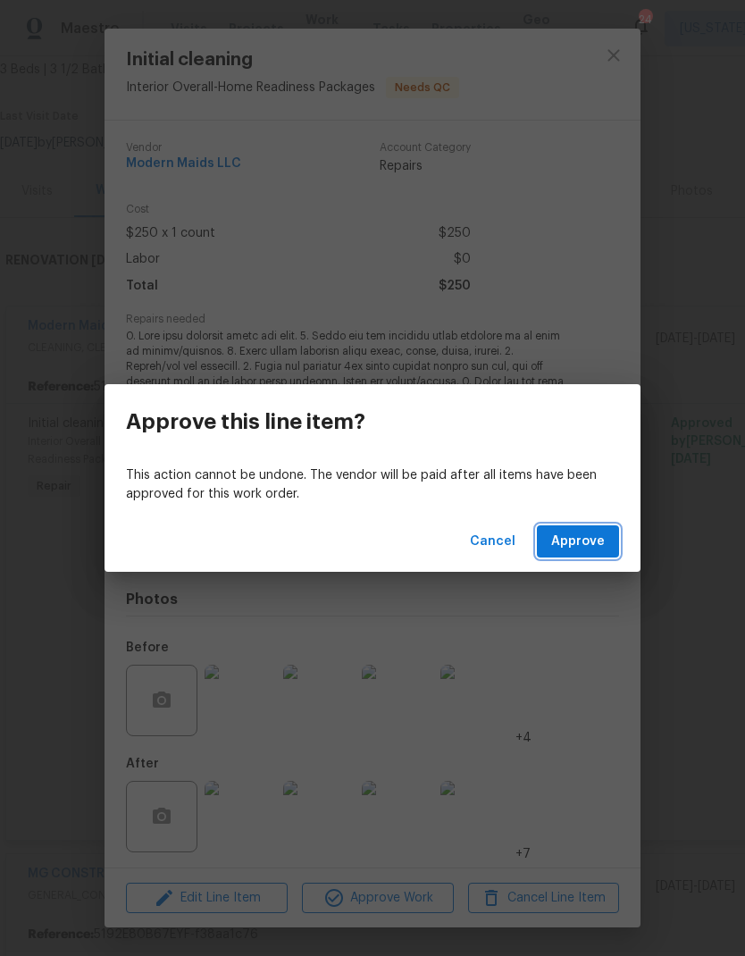
click at [583, 556] on button "Approve" at bounding box center [578, 542] width 82 height 33
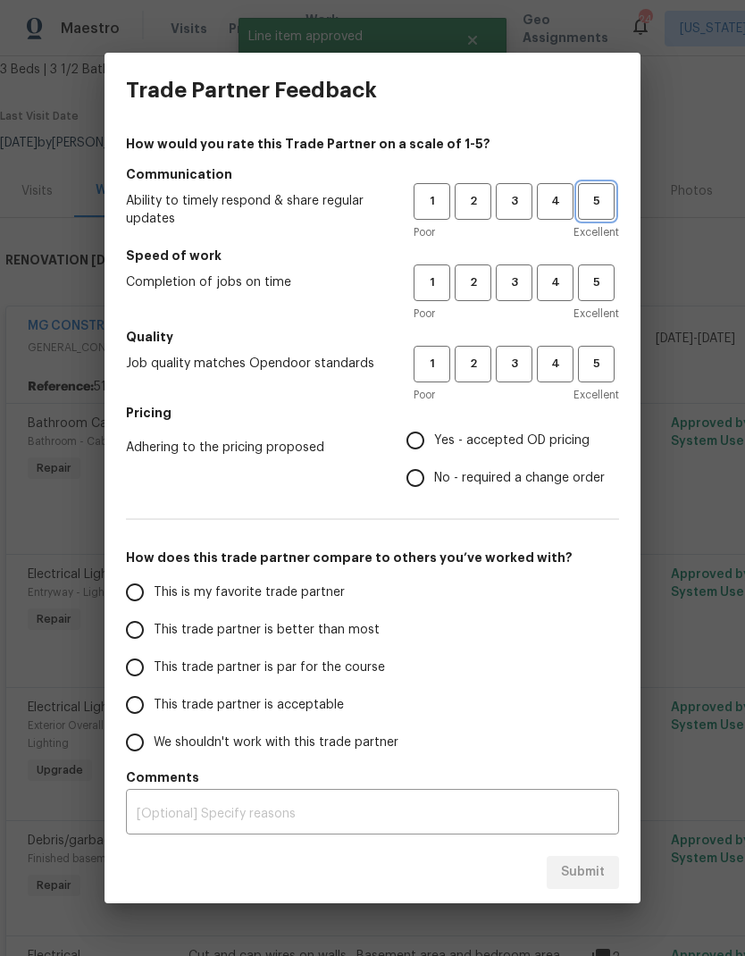
click at [608, 215] on button "5" at bounding box center [596, 201] width 37 height 37
click at [594, 288] on span "5" at bounding box center [596, 283] width 33 height 21
click at [612, 375] on button "5" at bounding box center [596, 364] width 37 height 37
click at [423, 450] on input "Yes - accepted OD pricing" at bounding box center [416, 441] width 38 height 38
radio input "true"
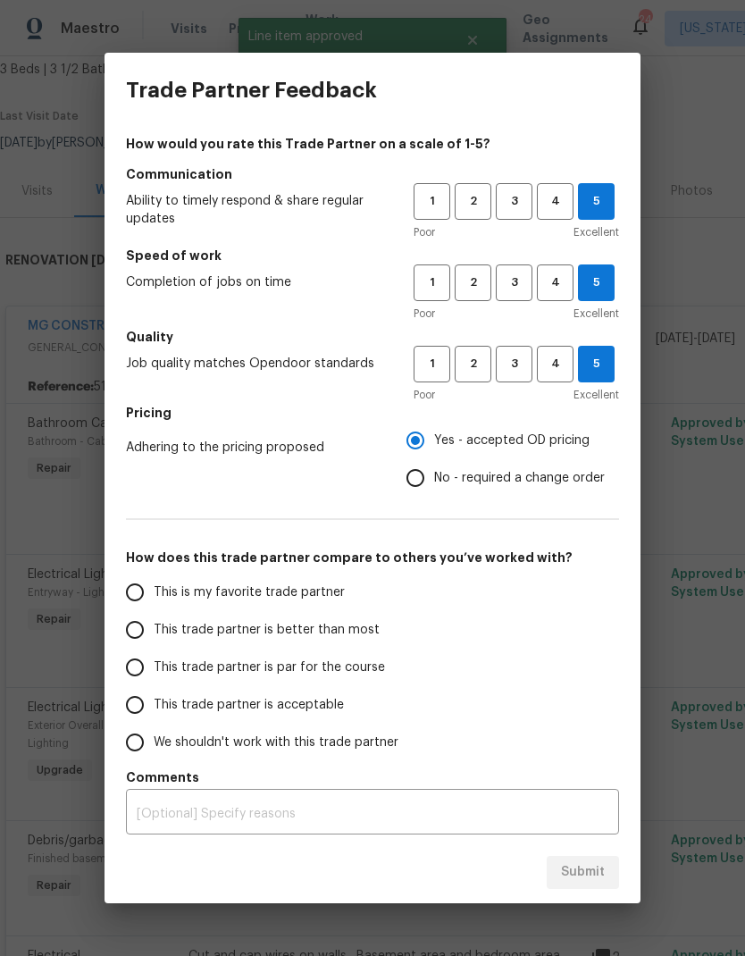
click at [130, 601] on input "This is my favorite trade partner" at bounding box center [135, 593] width 38 height 38
click at [596, 867] on span "Submit" at bounding box center [583, 873] width 44 height 22
radio input "true"
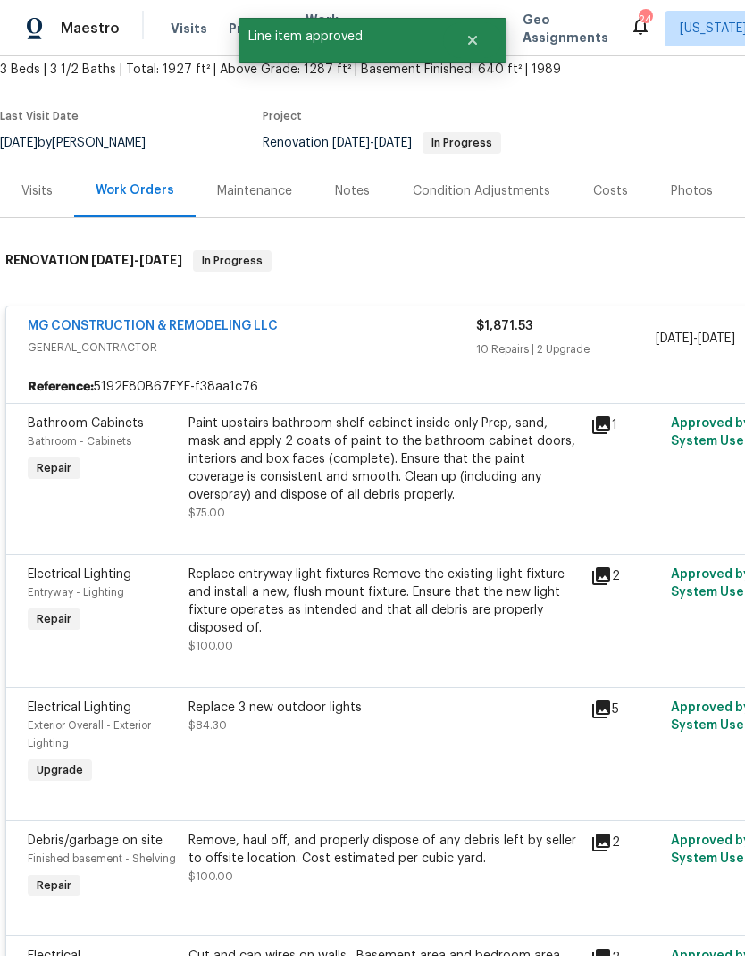
radio input "false"
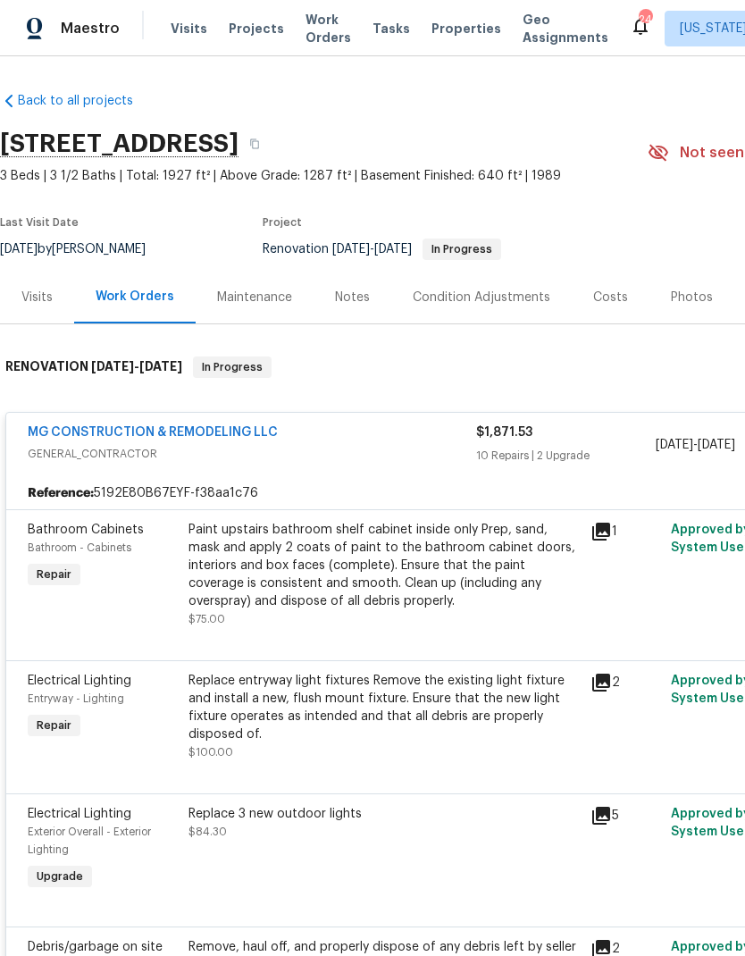
scroll to position [0, 0]
click at [55, 302] on div "Visits" at bounding box center [37, 297] width 74 height 53
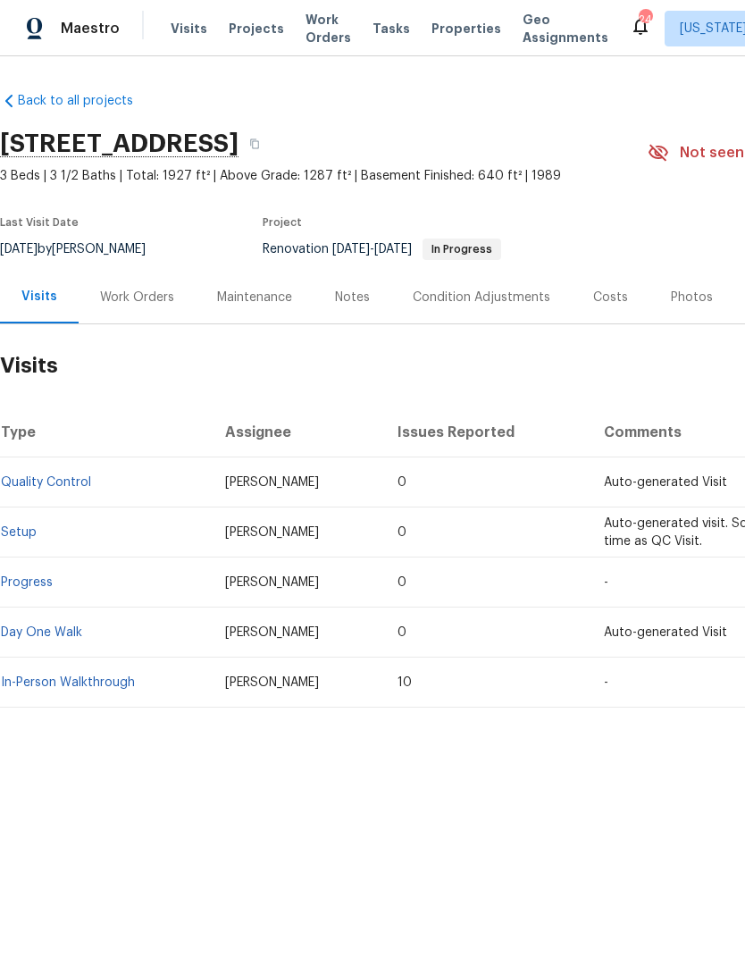
click at [150, 304] on div "Work Orders" at bounding box center [137, 298] width 74 height 18
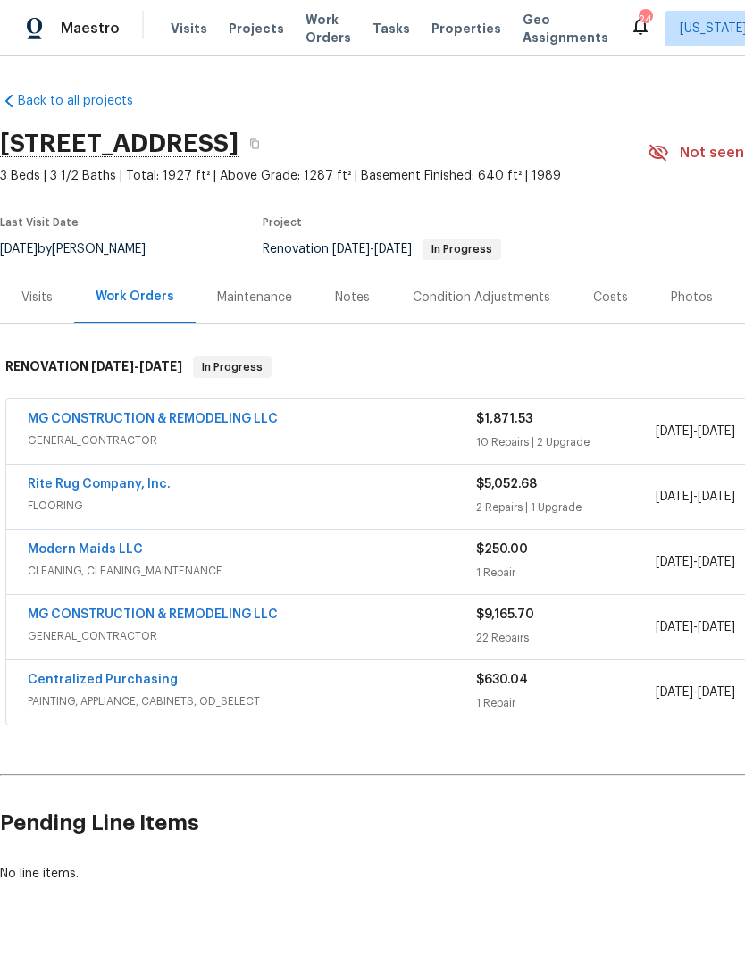
click at [419, 438] on span "GENERAL_CONTRACTOR" at bounding box center [252, 441] width 449 height 18
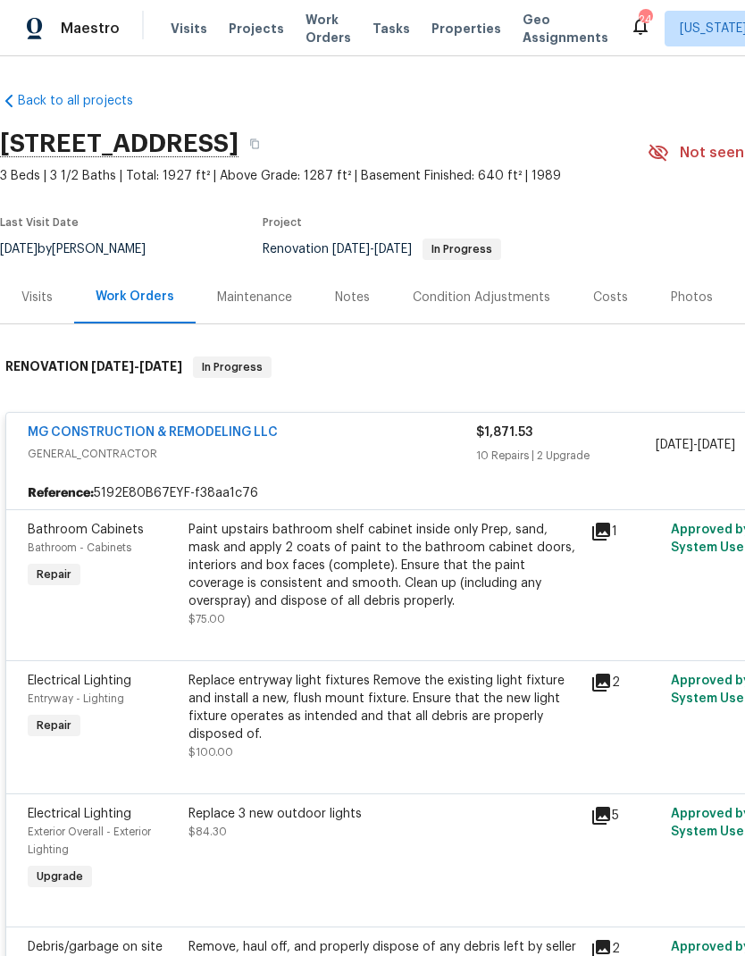
click at [420, 458] on span "GENERAL_CONTRACTOR" at bounding box center [252, 454] width 449 height 18
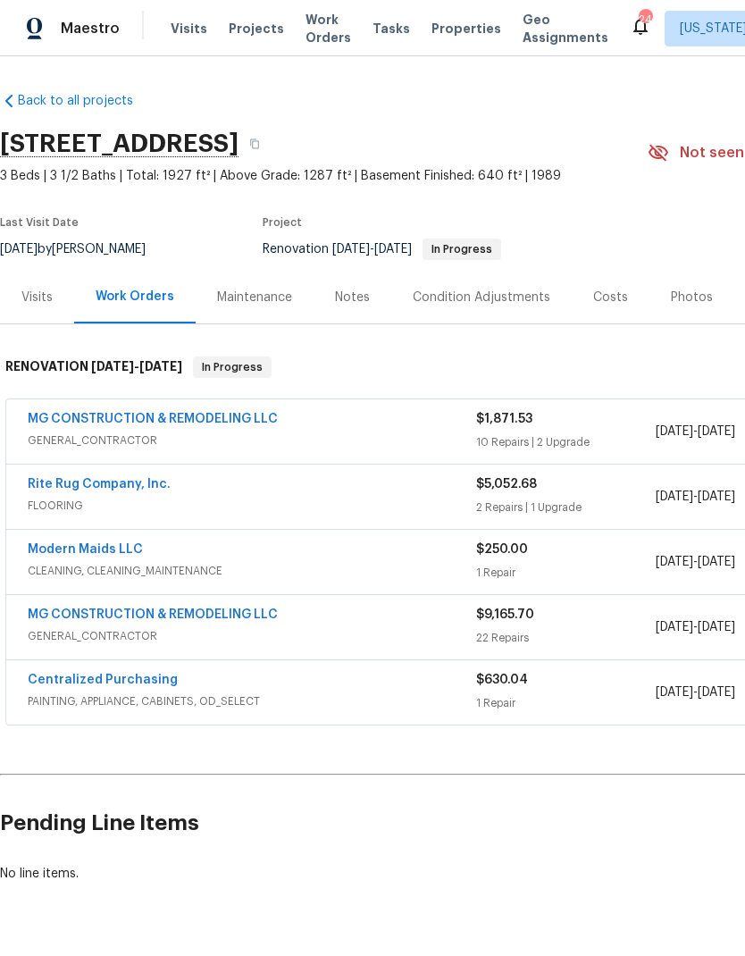
click at [440, 437] on span "GENERAL_CONTRACTOR" at bounding box center [252, 441] width 449 height 18
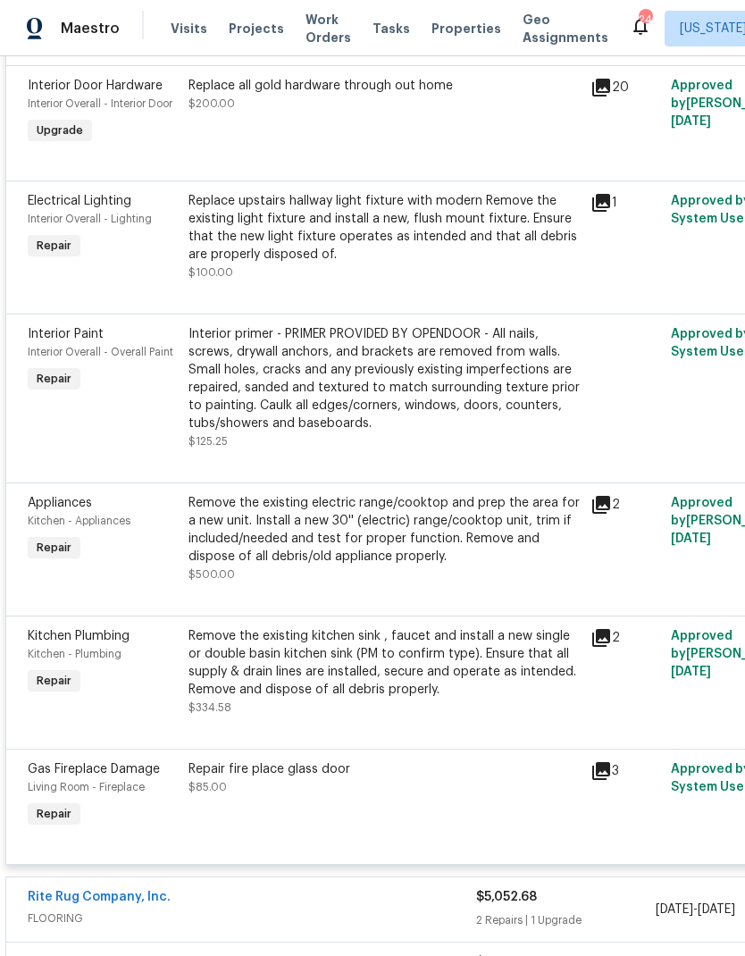
scroll to position [1261, 0]
click at [448, 408] on div "Interior primer - PRIMER PROVIDED BY OPENDOOR - All nails, screws, drywall anch…" at bounding box center [385, 378] width 392 height 107
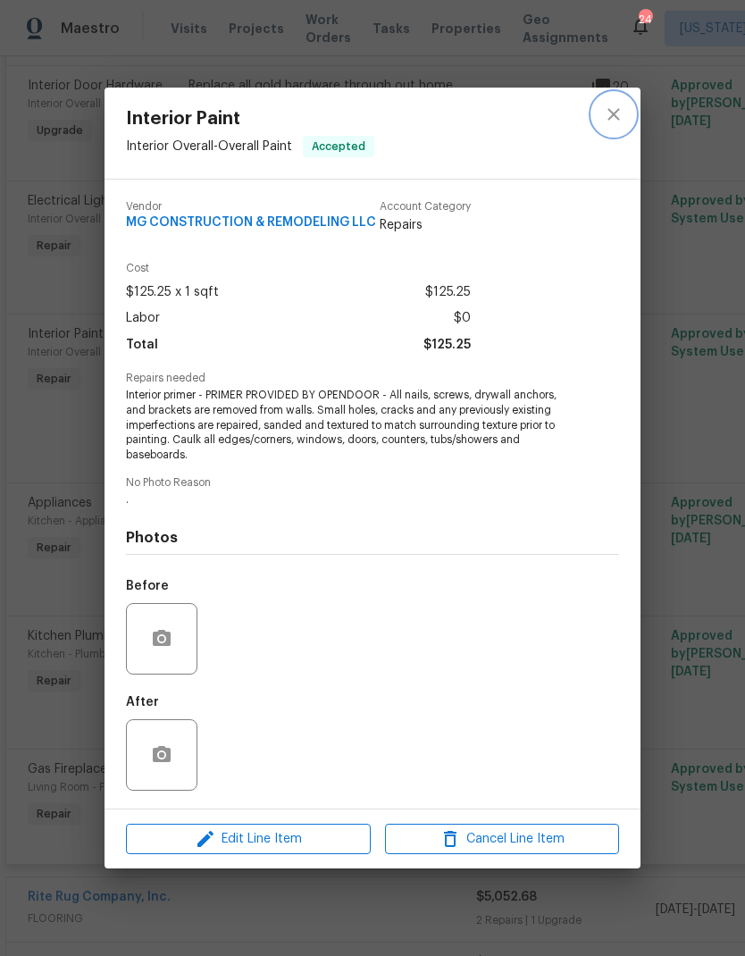
click at [607, 118] on icon "close" at bounding box center [613, 114] width 21 height 21
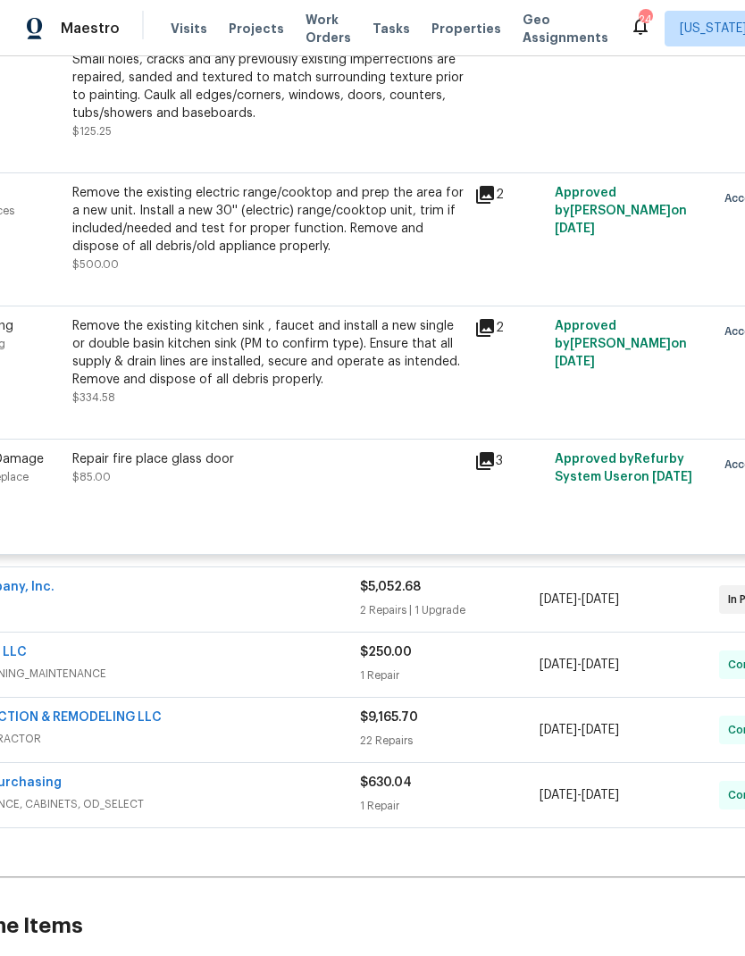
scroll to position [1572, 116]
click at [326, 493] on div "Repair fire place glass door $85.00" at bounding box center [268, 485] width 402 height 82
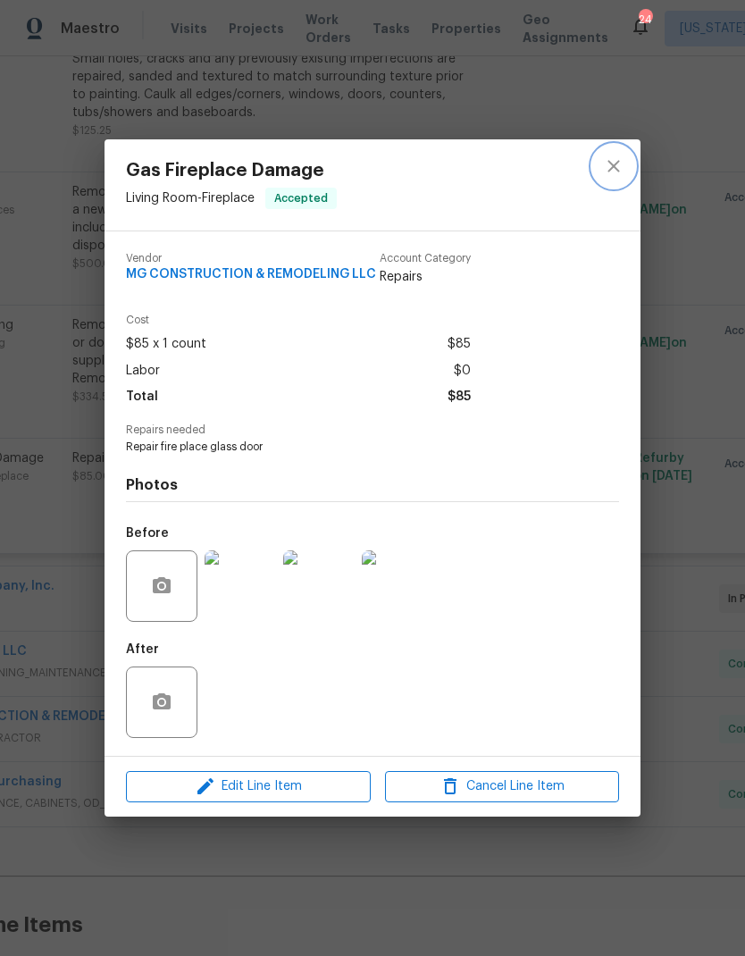
click at [607, 168] on icon "close" at bounding box center [613, 166] width 21 height 21
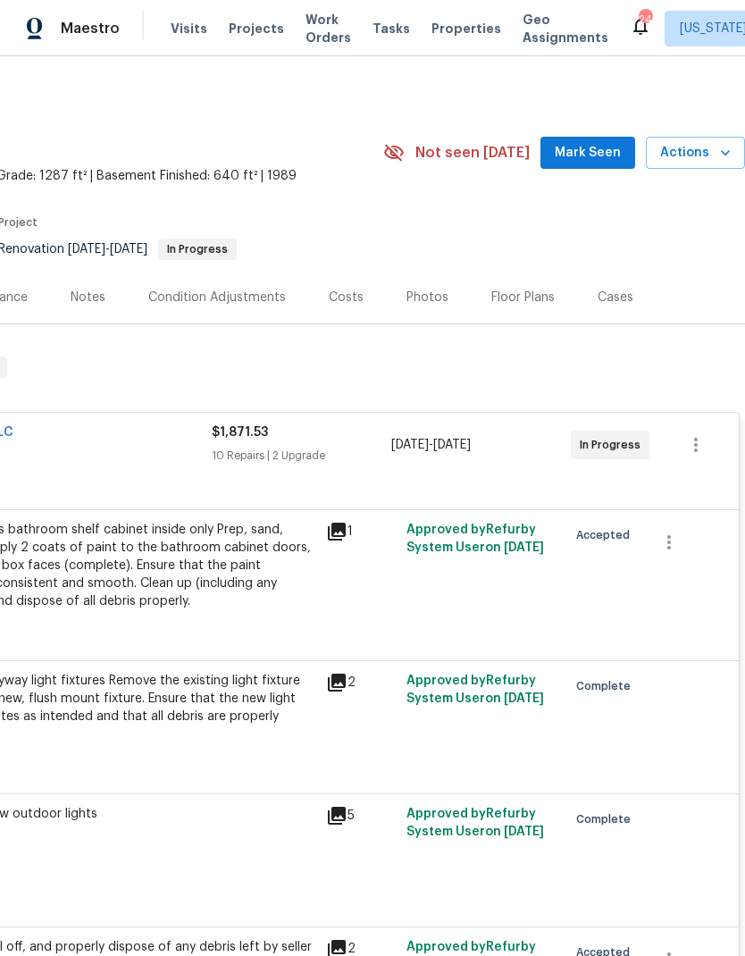
scroll to position [0, 265]
click at [703, 155] on span "Actions" at bounding box center [696, 153] width 71 height 22
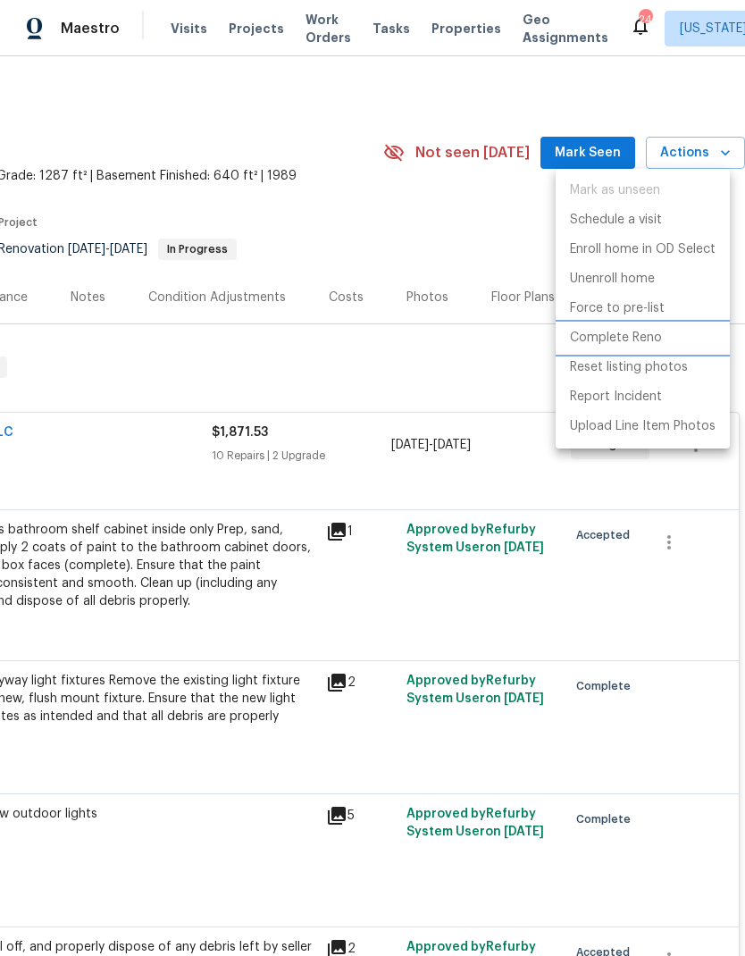
click at [649, 342] on p "Complete Reno" at bounding box center [616, 338] width 92 height 19
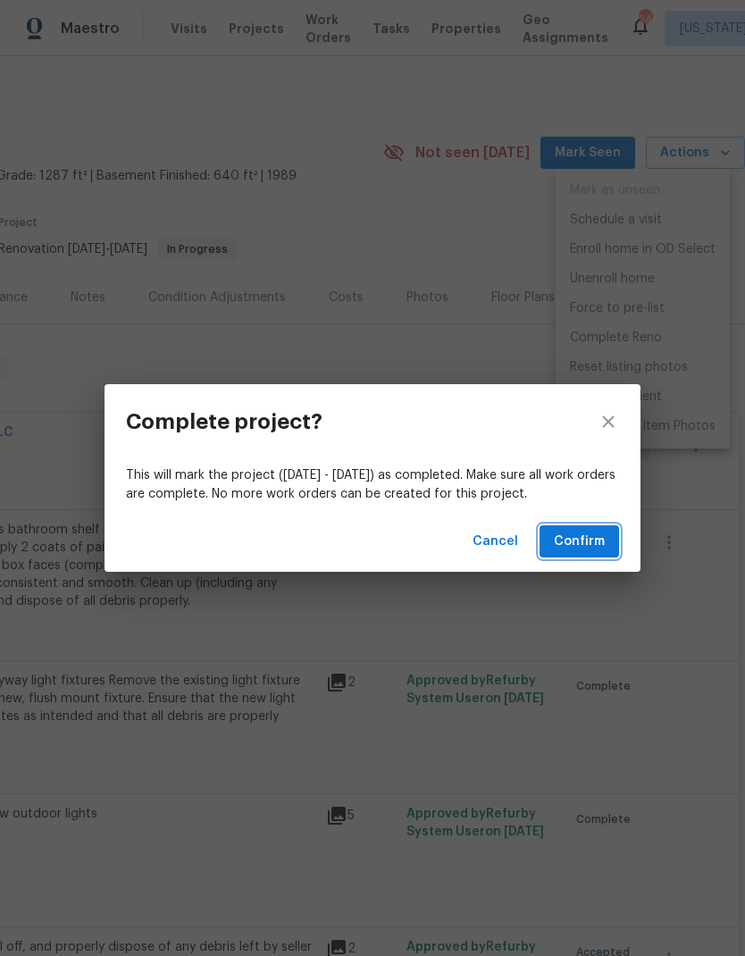
click at [592, 544] on span "Confirm" at bounding box center [579, 542] width 51 height 22
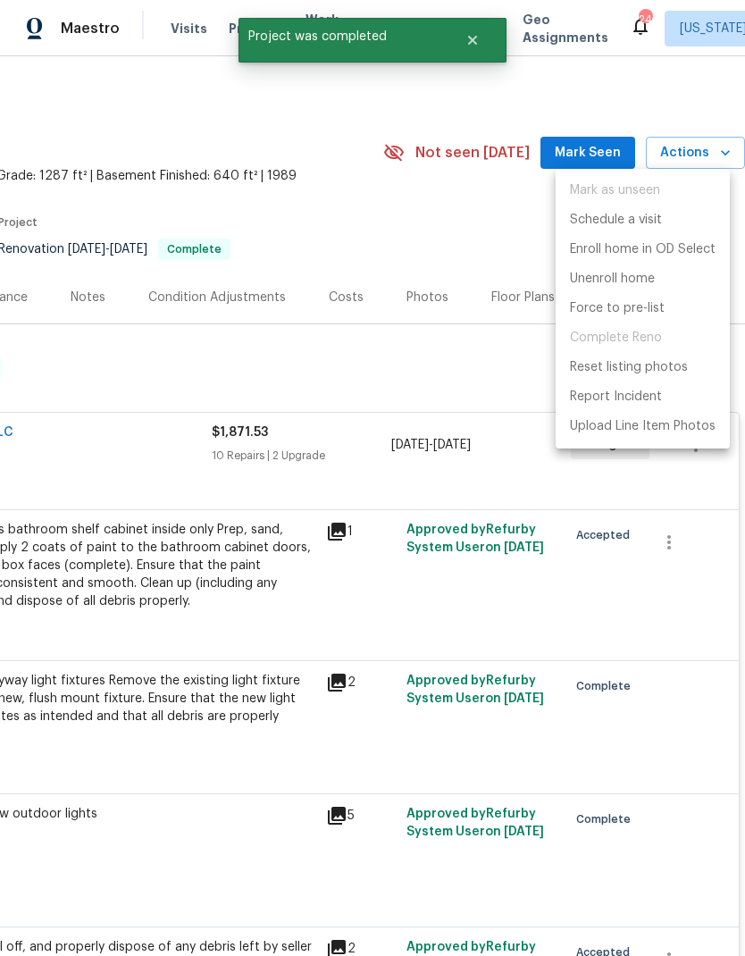
click at [467, 381] on div at bounding box center [372, 478] width 745 height 956
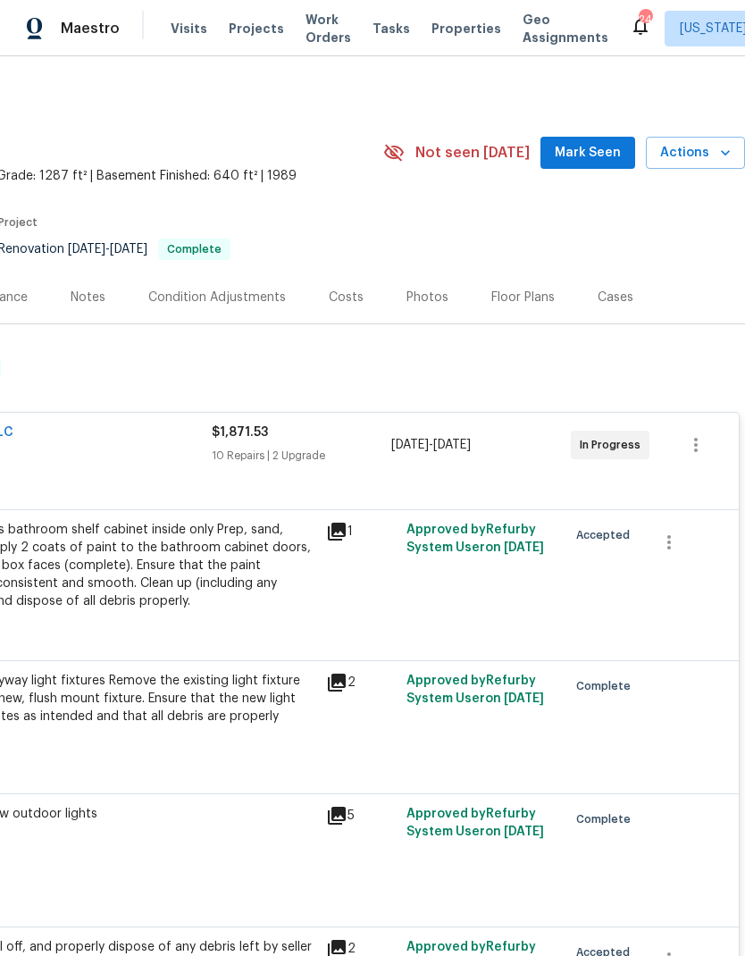
click at [712, 139] on button "Actions" at bounding box center [695, 153] width 99 height 33
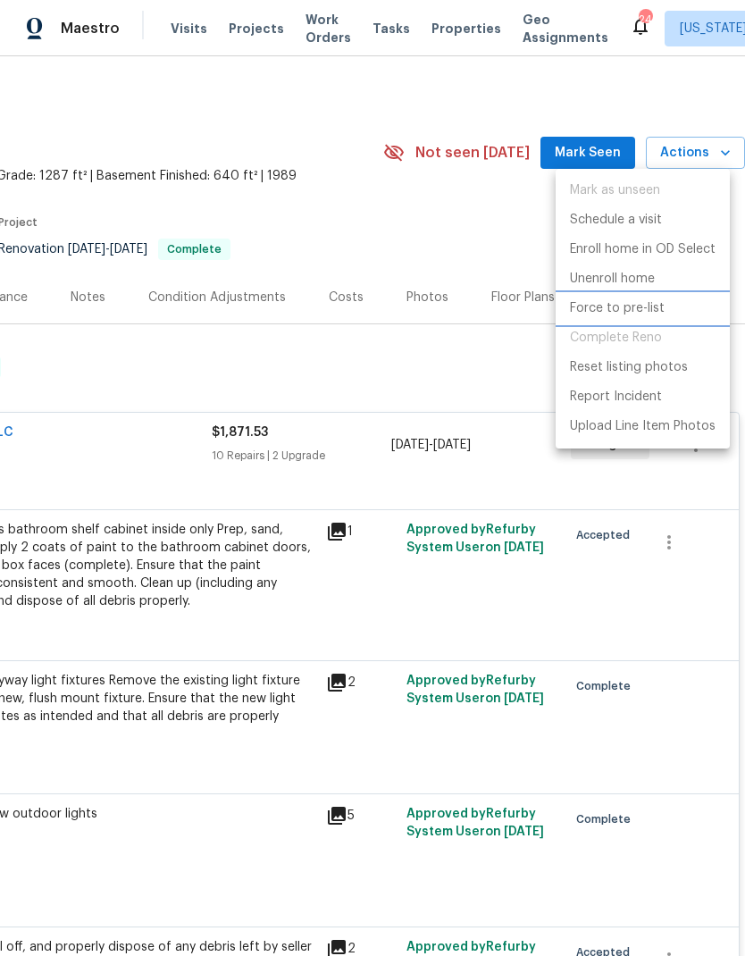
click at [636, 316] on p "Force to pre-list" at bounding box center [617, 308] width 95 height 19
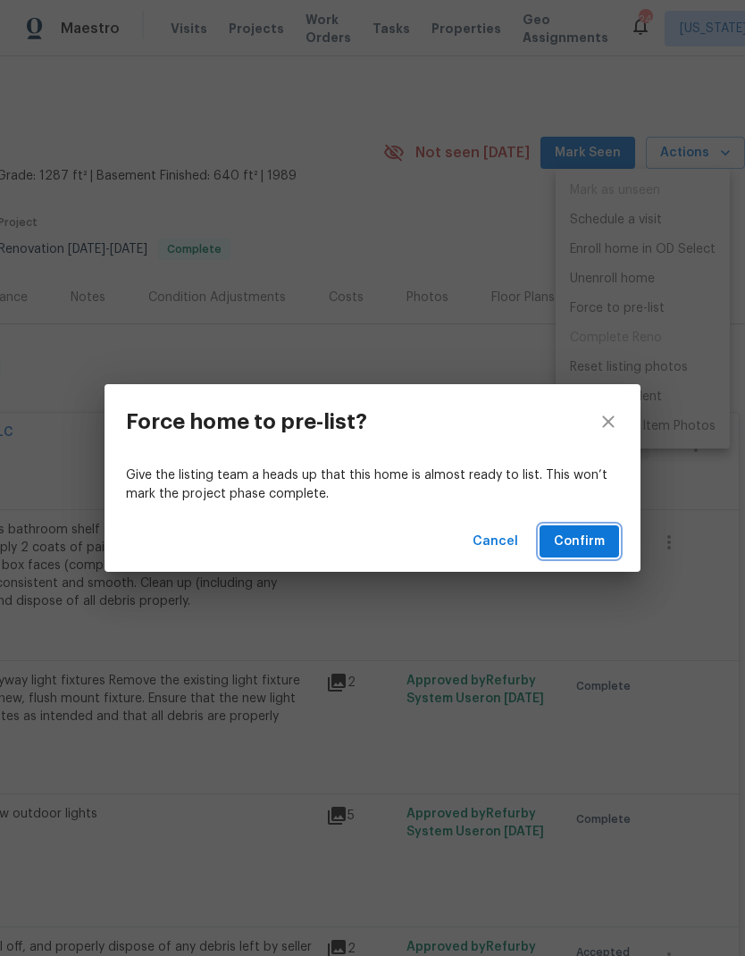
click at [589, 545] on span "Confirm" at bounding box center [579, 542] width 51 height 22
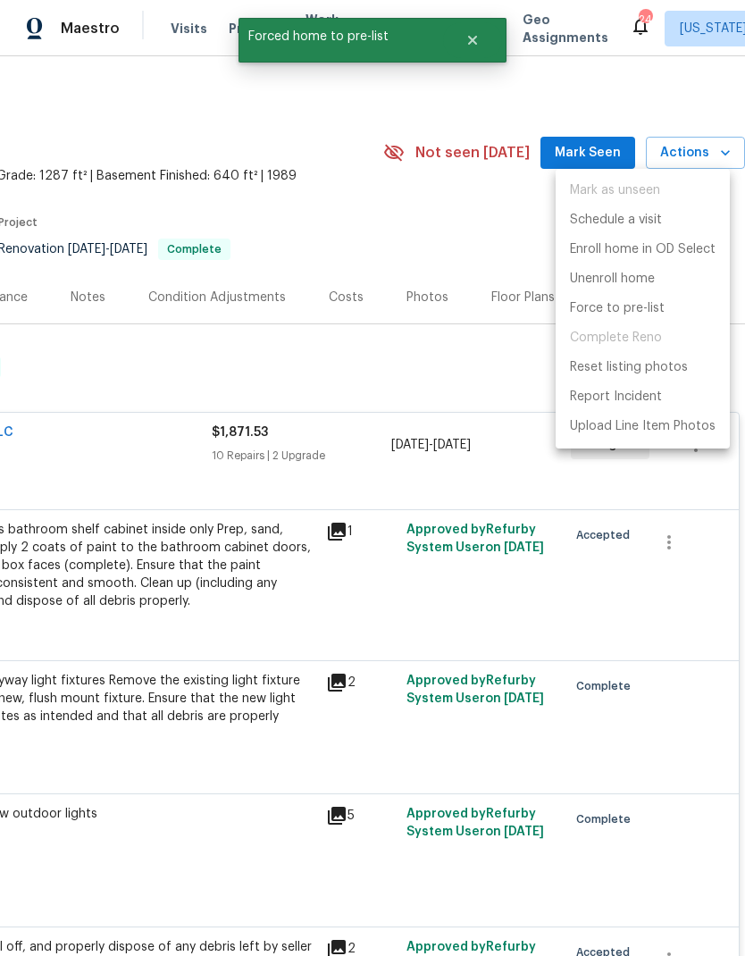
click at [417, 364] on div at bounding box center [372, 478] width 745 height 956
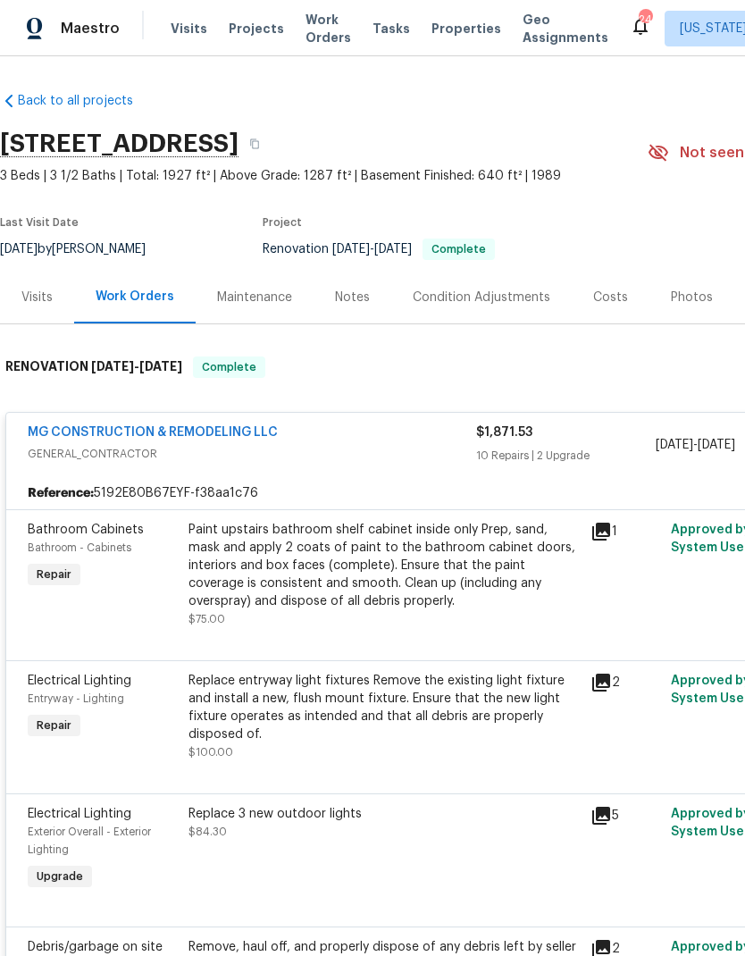
scroll to position [0, 0]
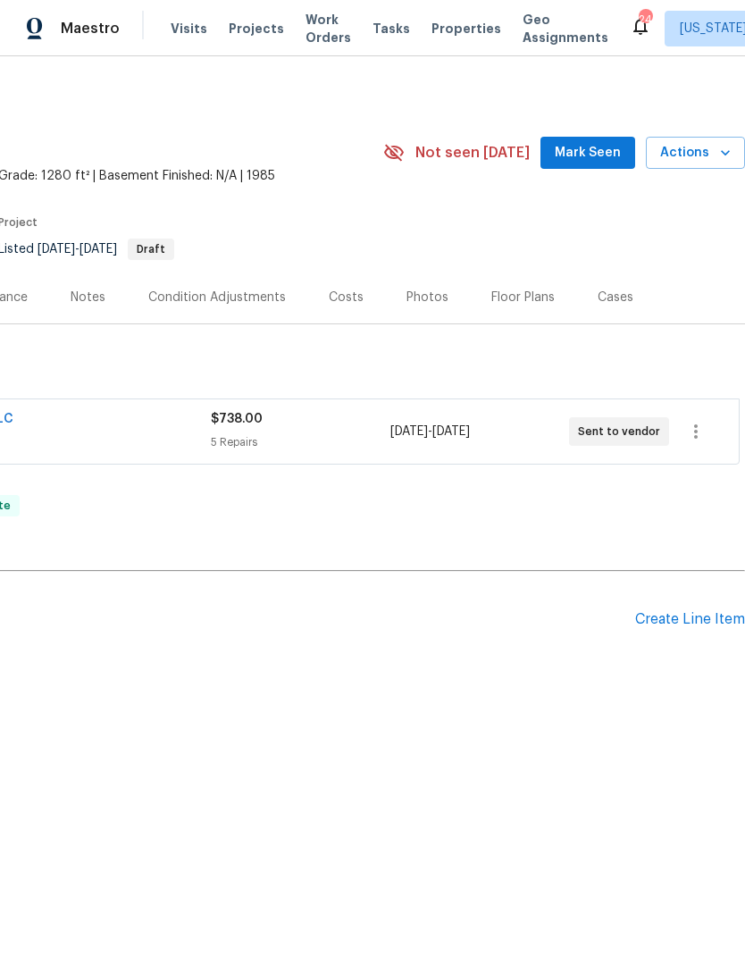
scroll to position [0, 265]
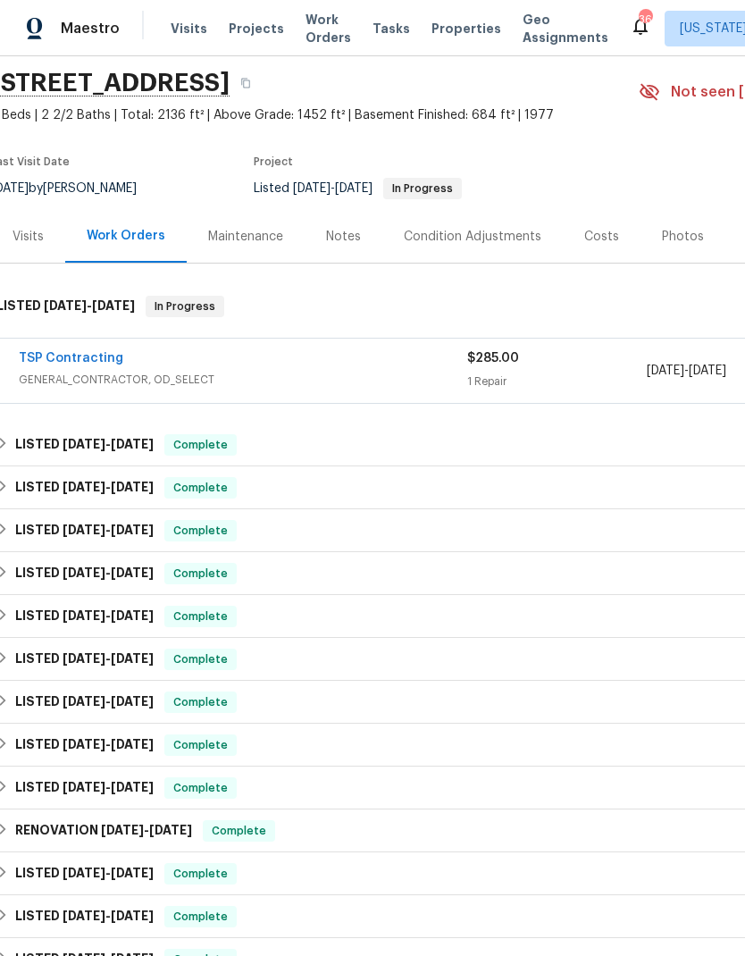
scroll to position [61, 5]
